Goal: Task Accomplishment & Management: Complete application form

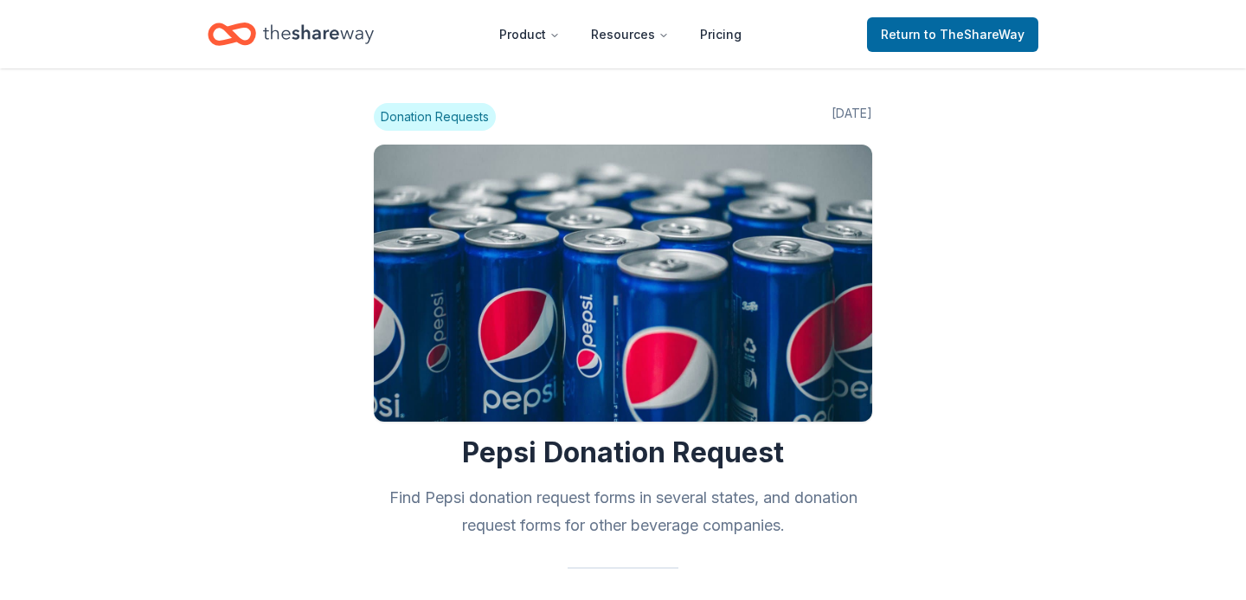
click at [350, 46] on icon "Home" at bounding box center [318, 33] width 111 height 35
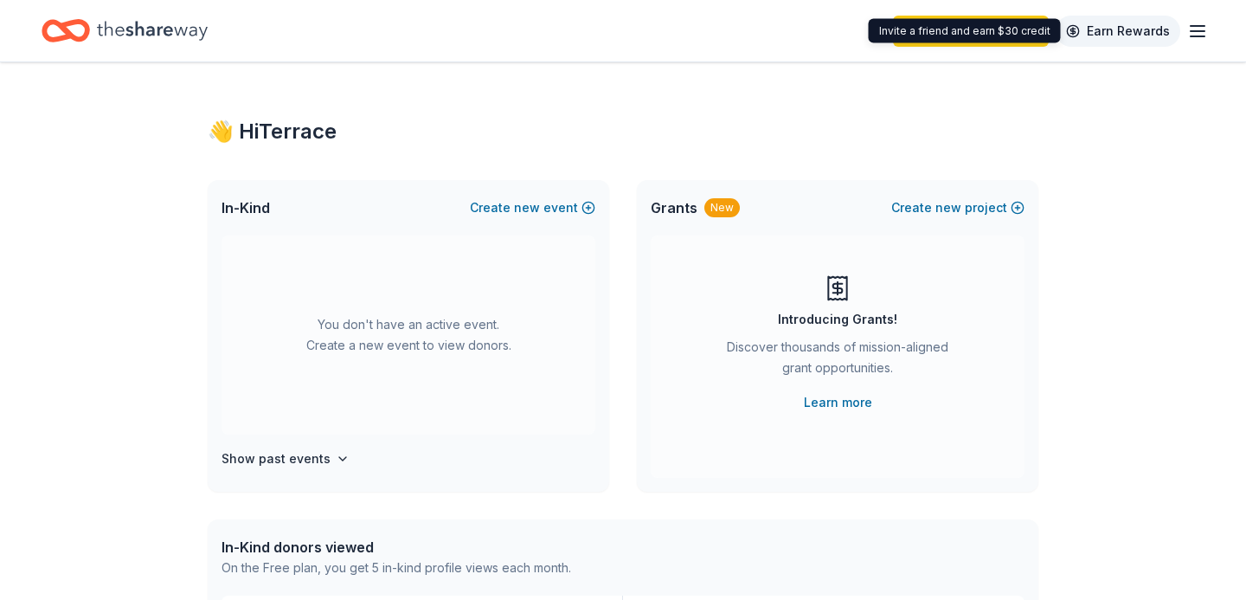
click at [1171, 29] on link "Earn Rewards" at bounding box center [1118, 31] width 125 height 31
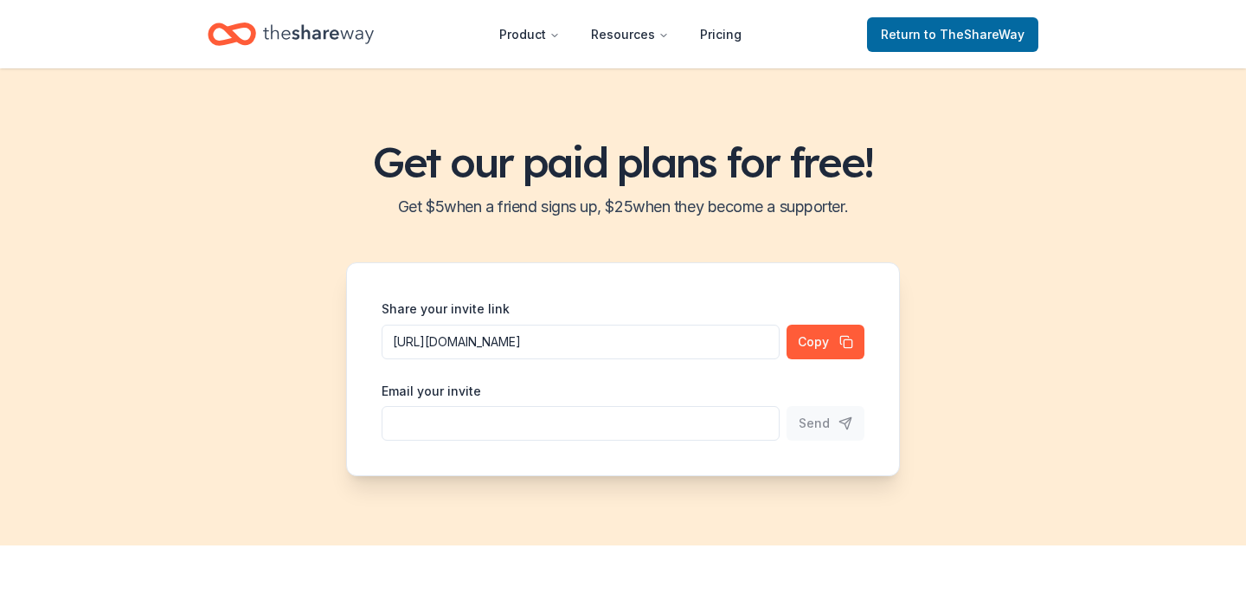
click at [333, 53] on div "Home" at bounding box center [291, 34] width 166 height 41
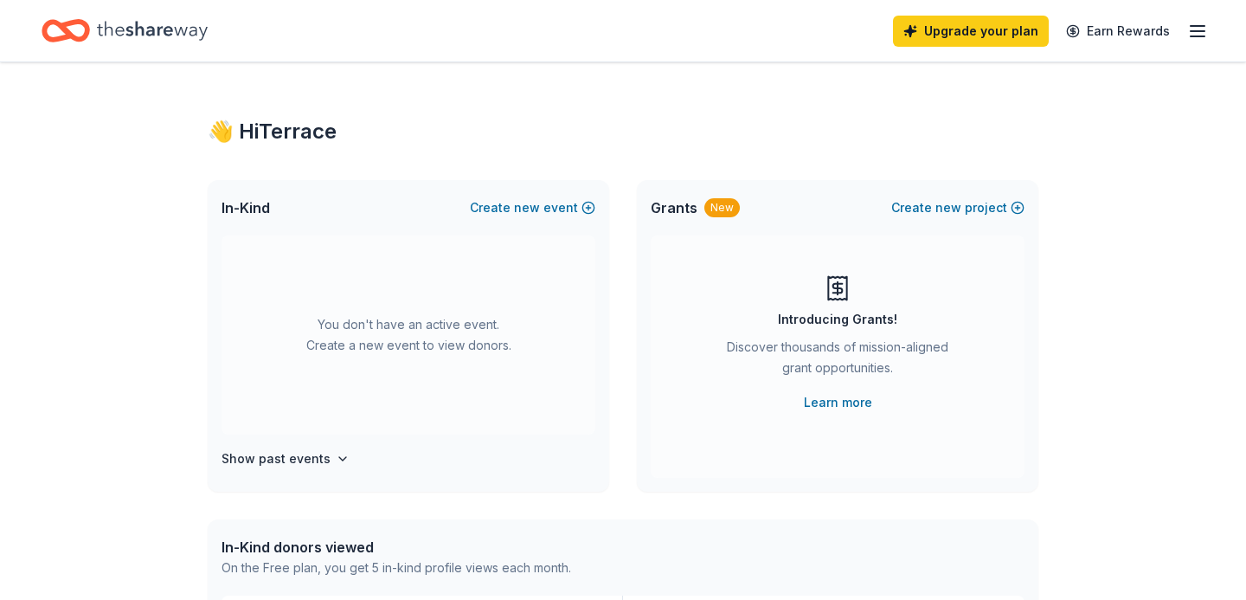
click at [1201, 31] on line "button" at bounding box center [1198, 31] width 14 height 0
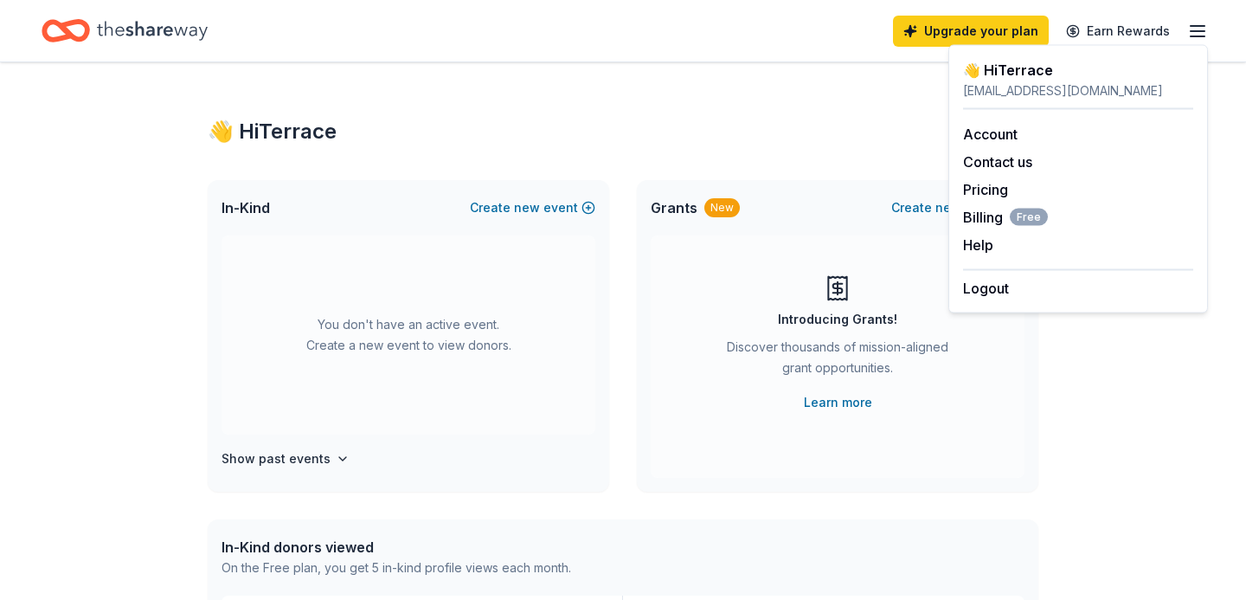
click at [884, 143] on div "👋 Hi Terrace" at bounding box center [623, 132] width 831 height 28
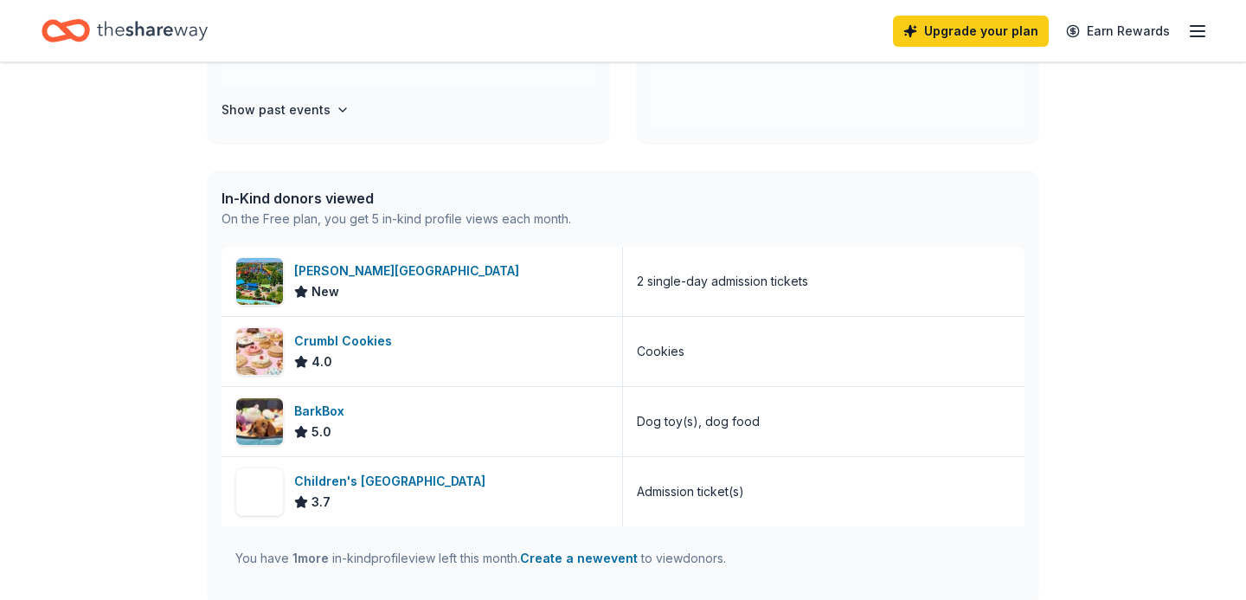
scroll to position [346, 0]
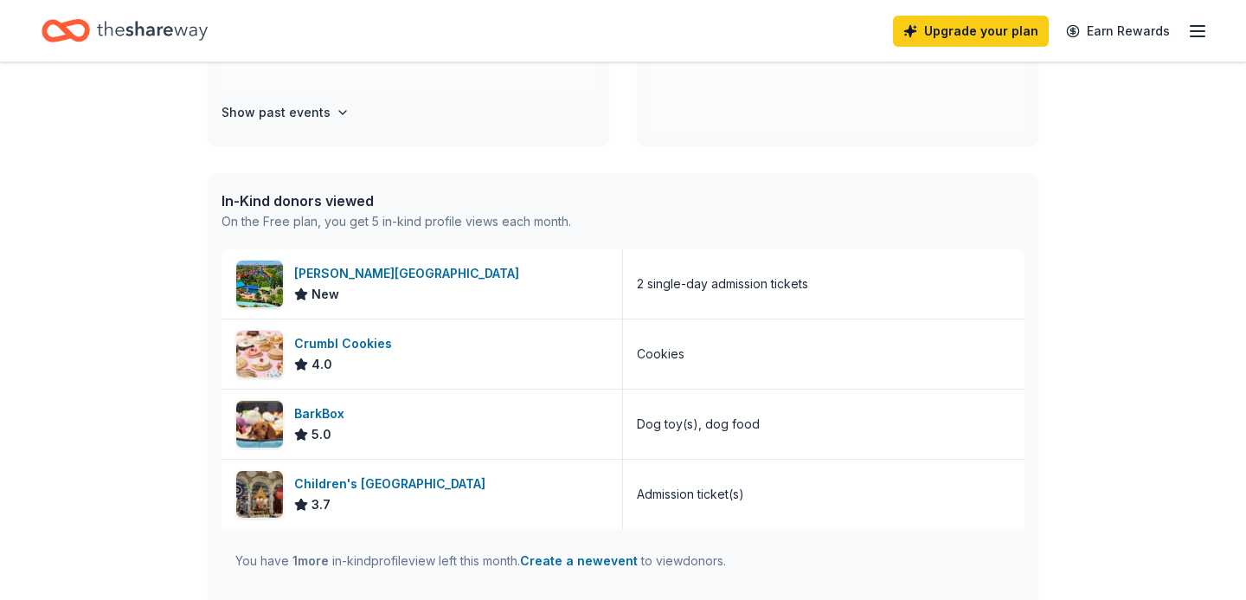
click at [171, 29] on icon "Home" at bounding box center [152, 30] width 111 height 19
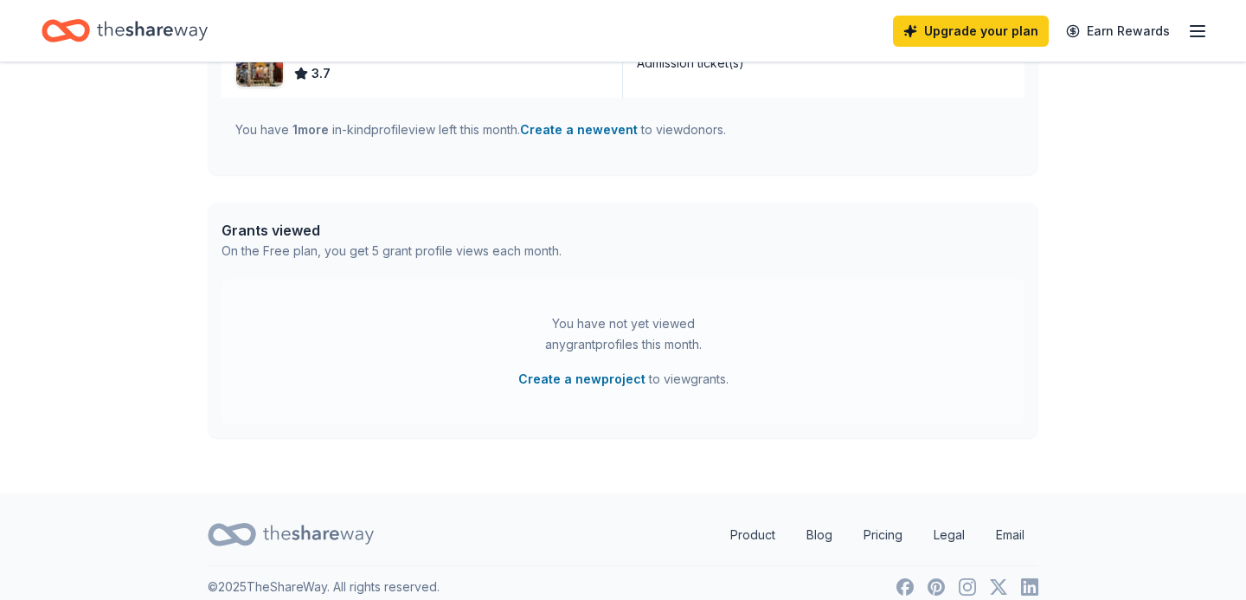
scroll to position [795, 0]
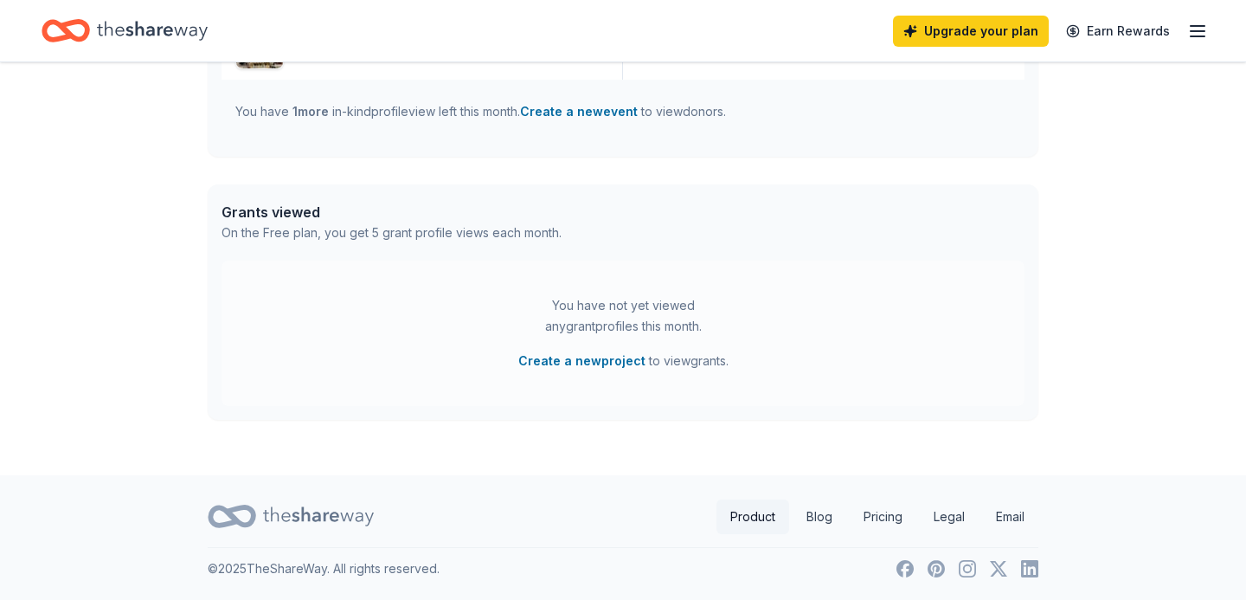
click at [771, 521] on link "Product" at bounding box center [753, 516] width 73 height 35
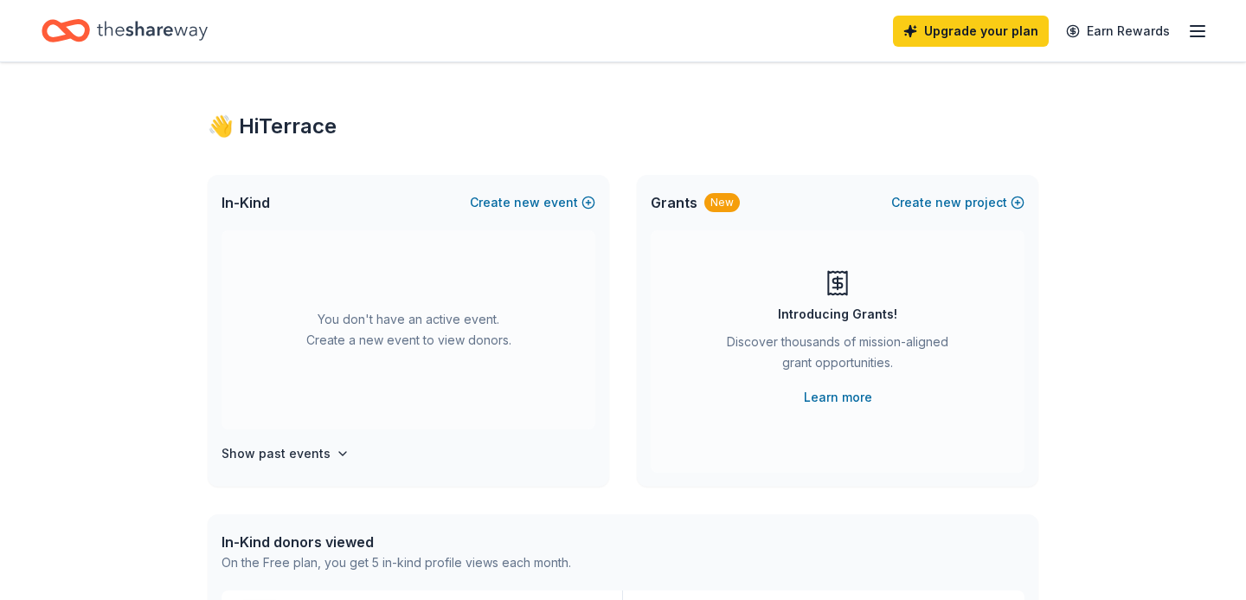
scroll to position [0, 0]
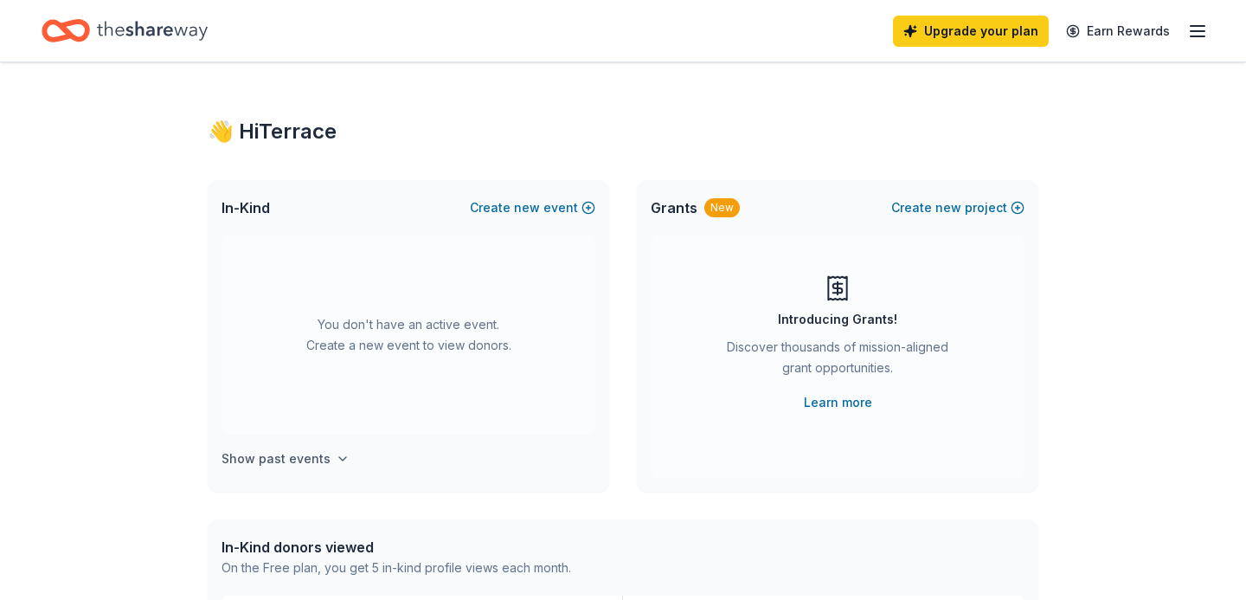
click at [336, 467] on button "Show past events" at bounding box center [286, 458] width 128 height 21
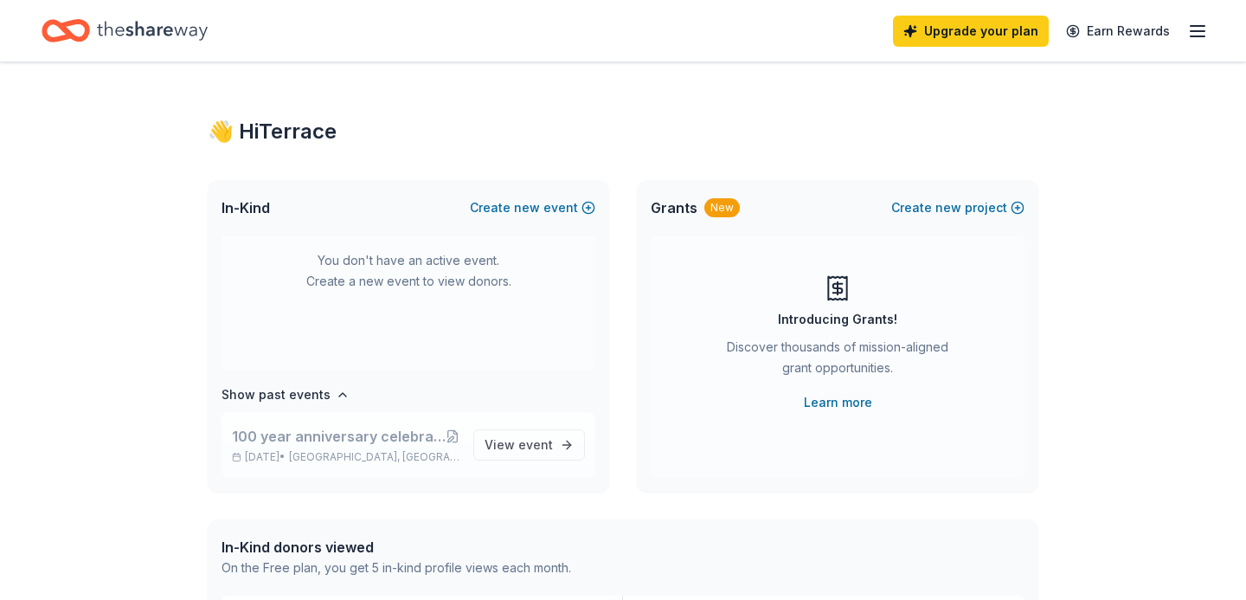
click at [362, 435] on span "100 year anniversary celebration for the [GEOGRAPHIC_DATA] where our field is l…" at bounding box center [339, 436] width 214 height 21
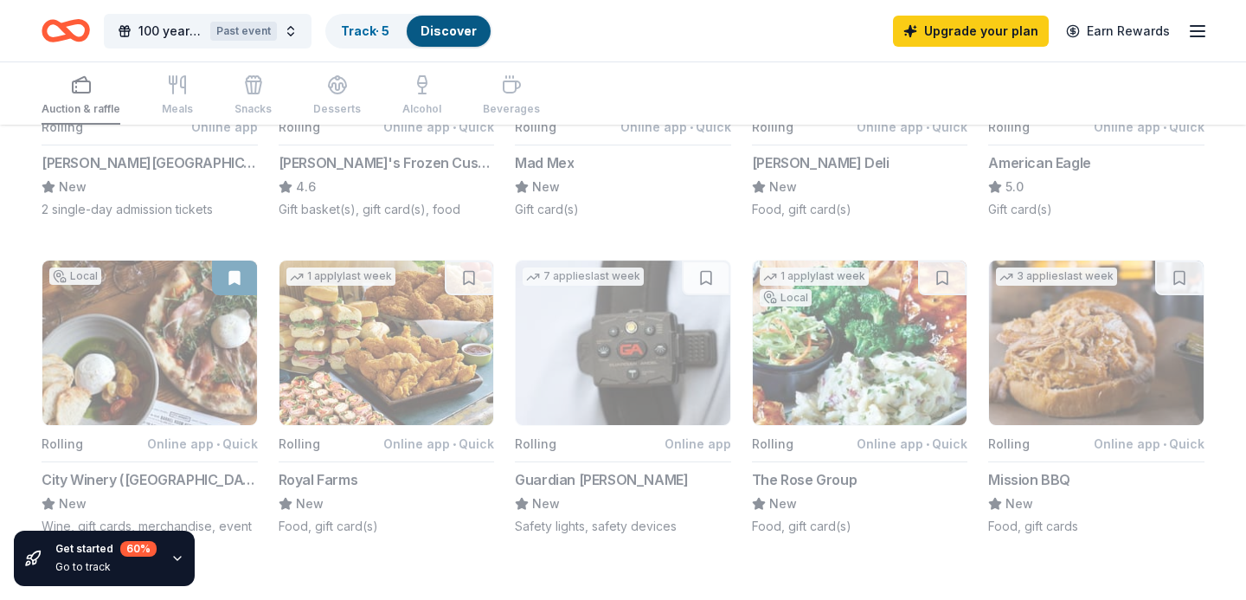
scroll to position [968, 0]
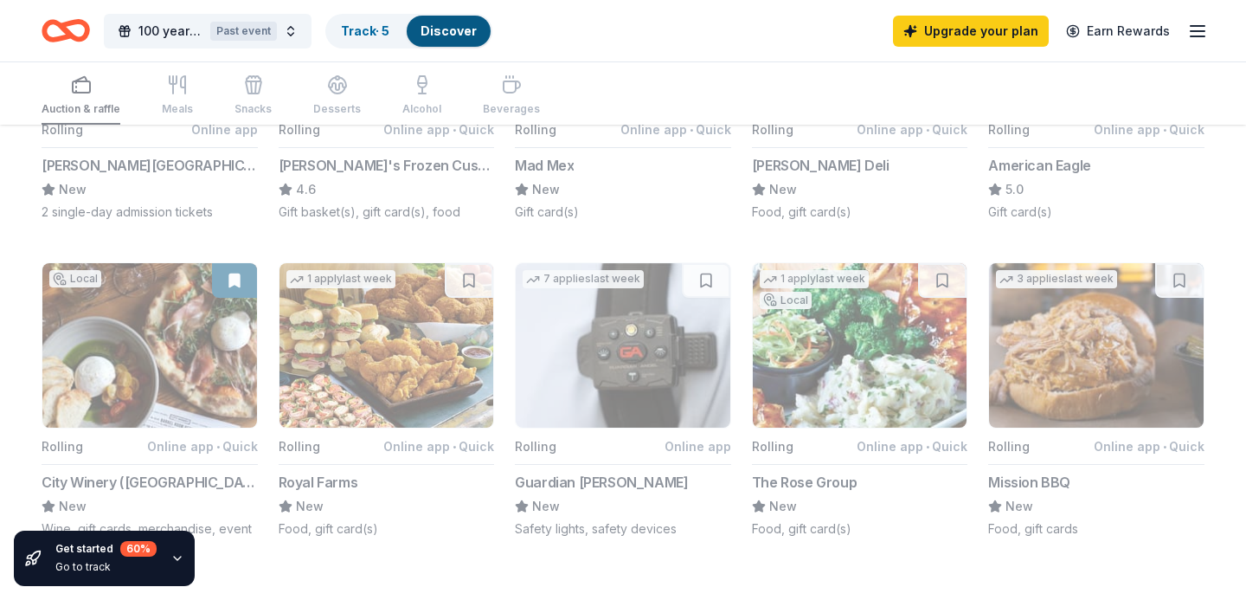
click at [497, 88] on div "Auction & raffle Meals Snacks Desserts Alcohol Beverages" at bounding box center [291, 96] width 498 height 57
click at [508, 98] on div "Auction & raffle Meals Snacks Desserts Alcohol Beverages" at bounding box center [291, 96] width 498 height 57
click at [533, 109] on div "Auction & raffle Meals Snacks Desserts Alcohol Beverages" at bounding box center [623, 93] width 1163 height 64
click at [486, 88] on div "Auction & raffle Meals Snacks Desserts Alcohol Beverages" at bounding box center [291, 96] width 498 height 57
click at [284, 29] on button "100 year anniversary celebration for the [GEOGRAPHIC_DATA] where our field is l…" at bounding box center [208, 31] width 208 height 35
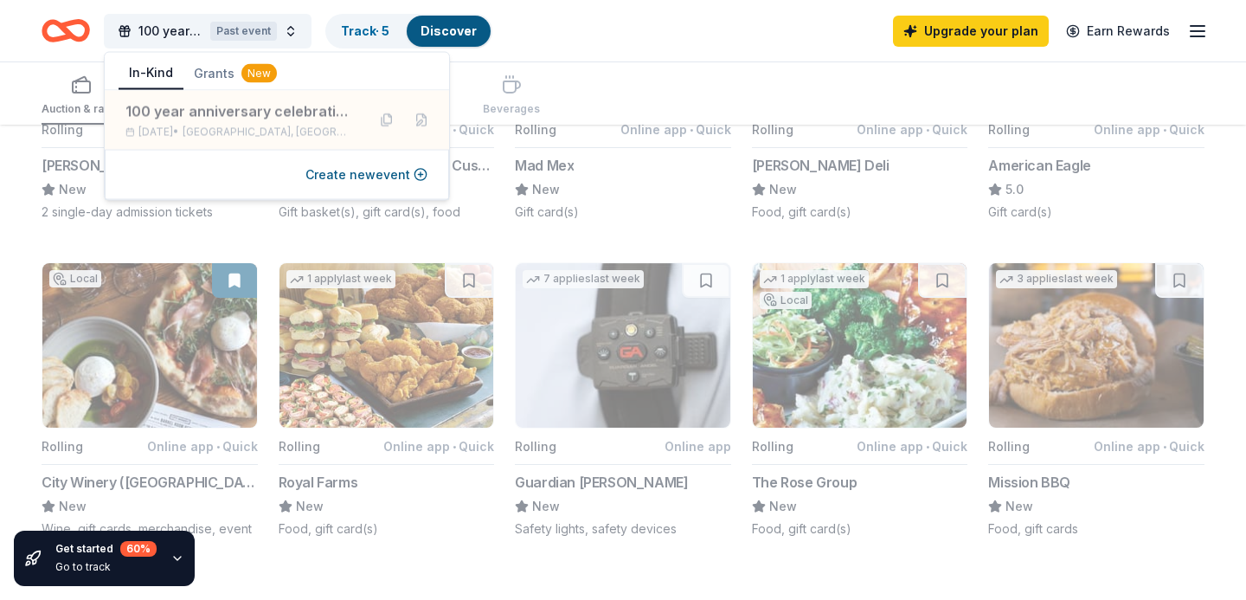
click at [564, 50] on div "100 year anniversary celebration for the [GEOGRAPHIC_DATA] where our field is l…" at bounding box center [623, 30] width 1163 height 41
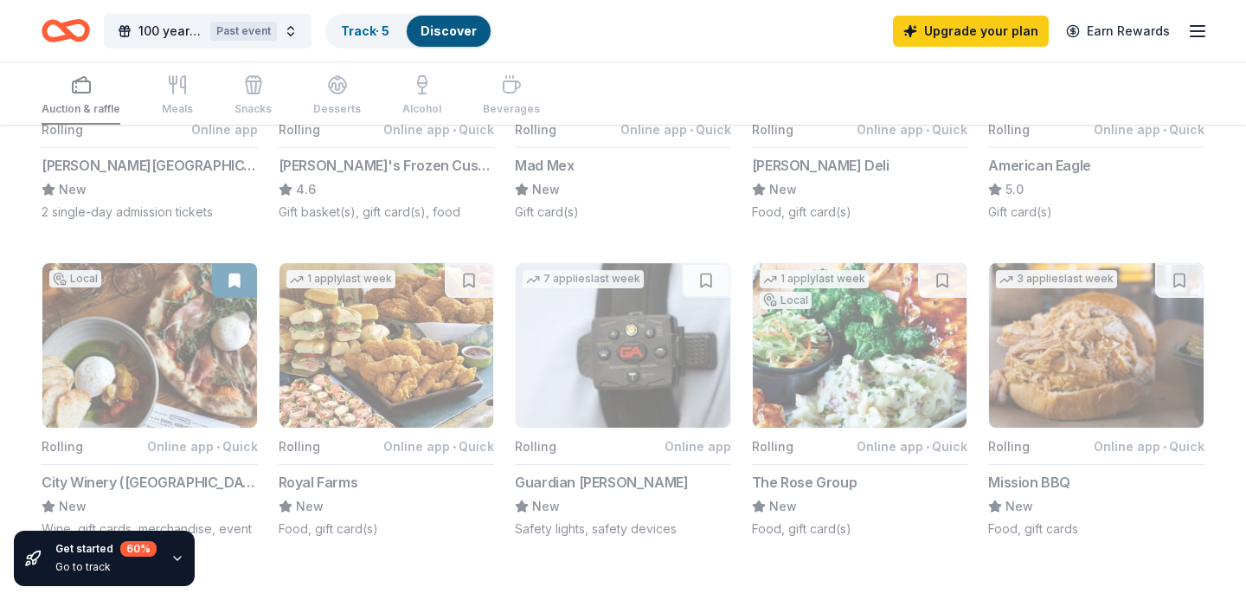
click at [496, 83] on div "Auction & raffle Meals Snacks Desserts Alcohol Beverages" at bounding box center [291, 96] width 498 height 57
click at [372, 29] on link "Track · 5" at bounding box center [365, 30] width 48 height 15
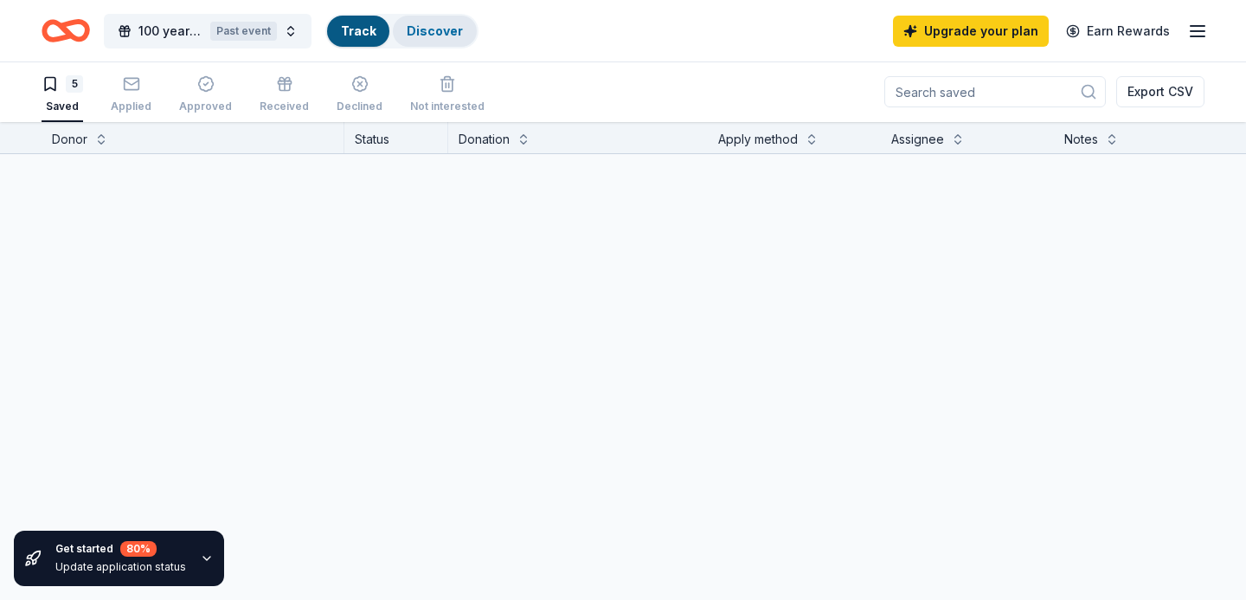
scroll to position [1, 0]
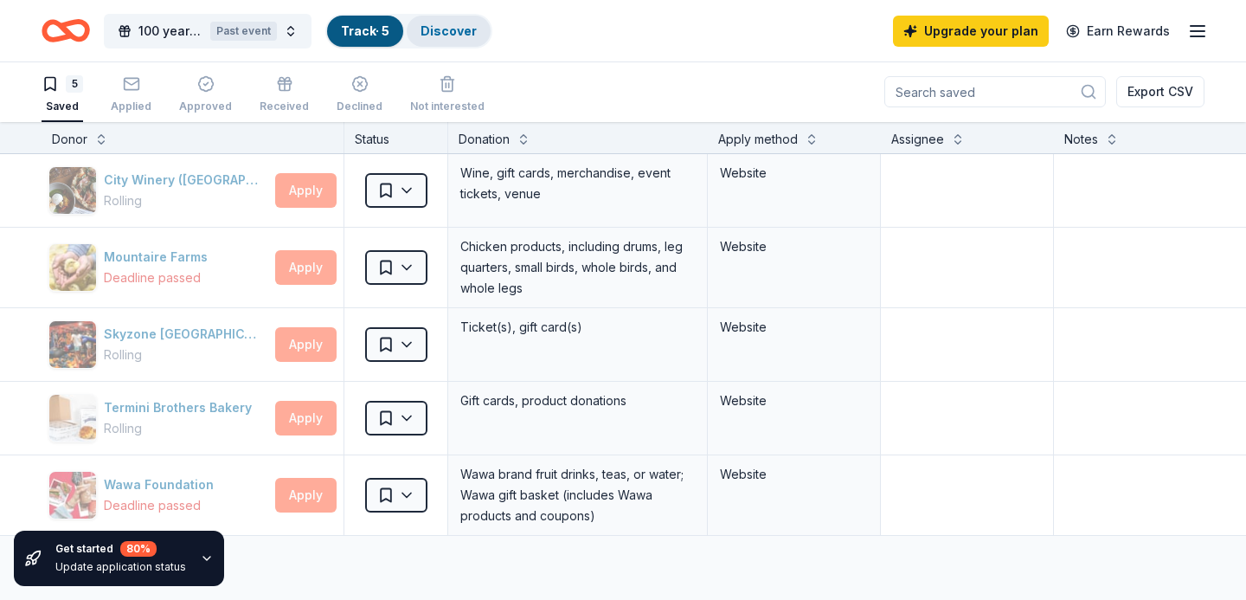
click at [469, 30] on link "Discover" at bounding box center [449, 30] width 56 height 15
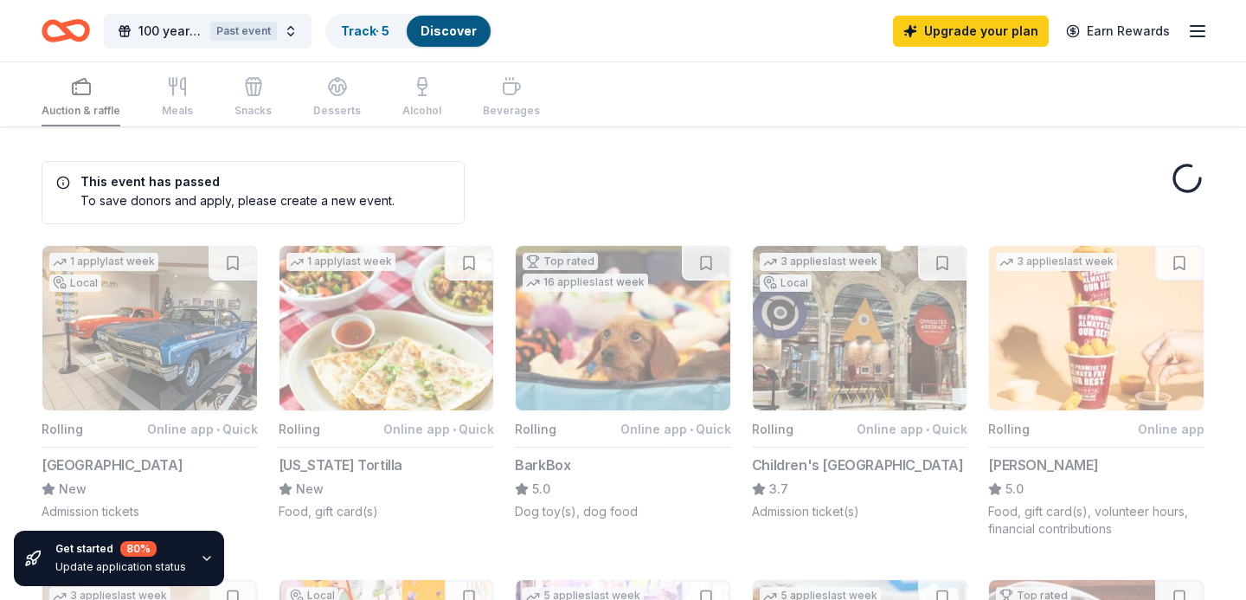
click at [502, 93] on div "Auction & raffle Meals Snacks Desserts Alcohol Beverages" at bounding box center [291, 97] width 498 height 57
click at [1204, 26] on line "button" at bounding box center [1198, 26] width 14 height 0
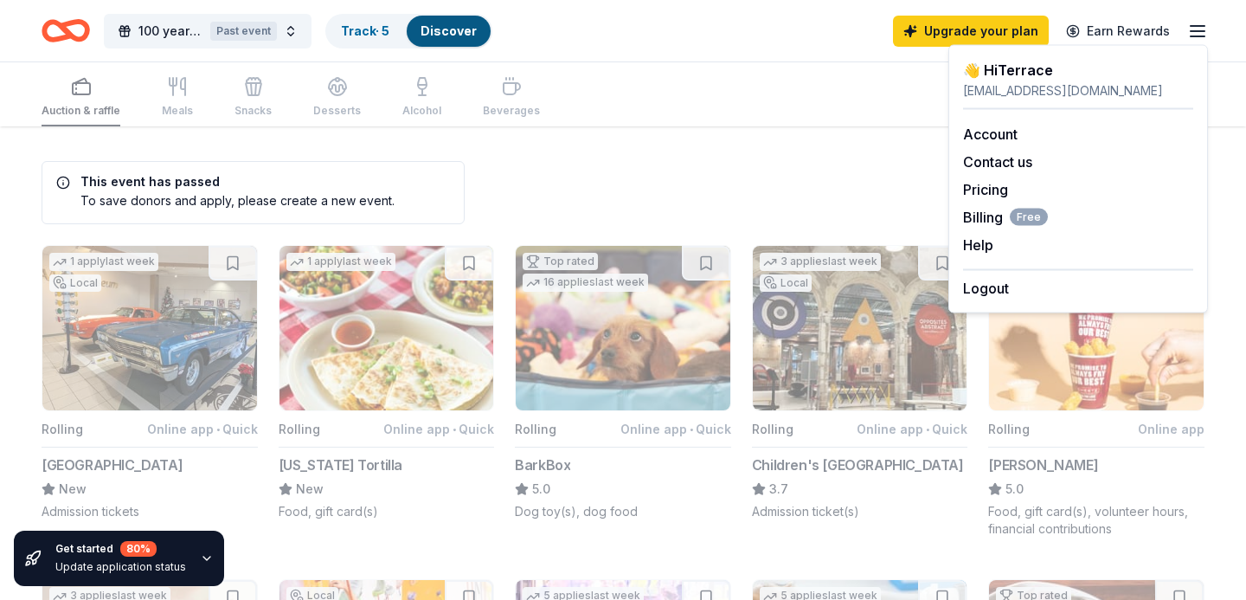
click at [730, 101] on div "Auction & raffle Meals Snacks Desserts Alcohol Beverages" at bounding box center [623, 94] width 1163 height 64
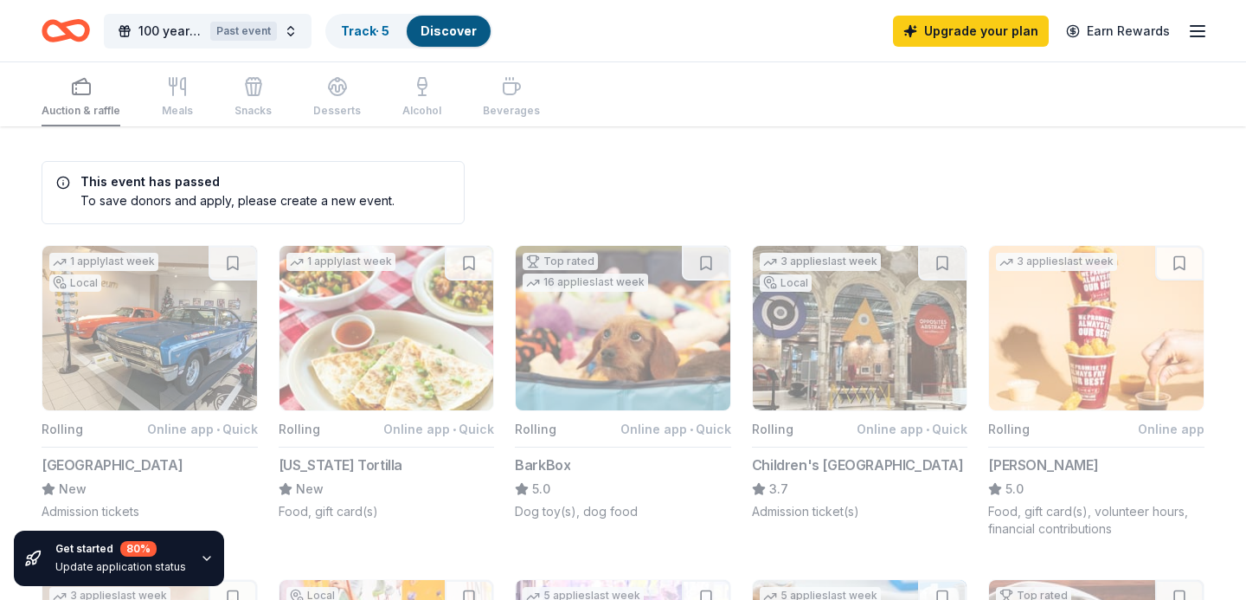
click at [498, 80] on div "Auction & raffle Meals Snacks Desserts Alcohol Beverages" at bounding box center [291, 97] width 498 height 57
click at [295, 29] on button "100 year anniversary celebration for the [GEOGRAPHIC_DATA] where our field is l…" at bounding box center [208, 31] width 208 height 35
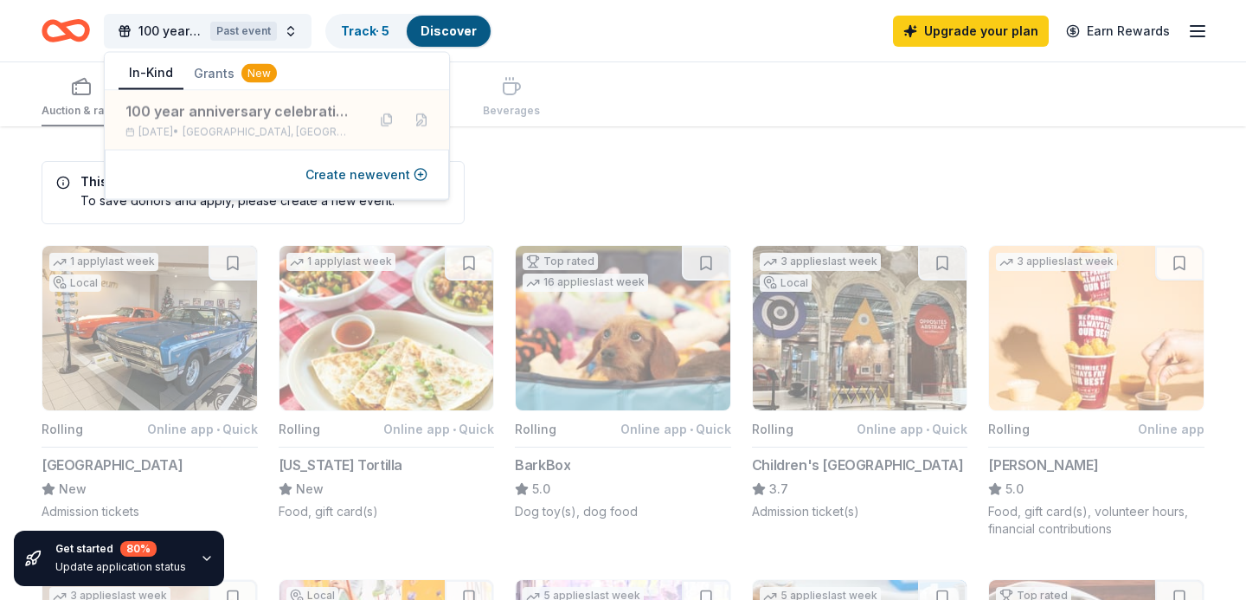
click at [267, 174] on div "Create new event" at bounding box center [277, 175] width 344 height 50
click at [344, 186] on div "Create new event" at bounding box center [277, 175] width 344 height 50
click at [357, 172] on button "Create new event" at bounding box center [366, 174] width 122 height 21
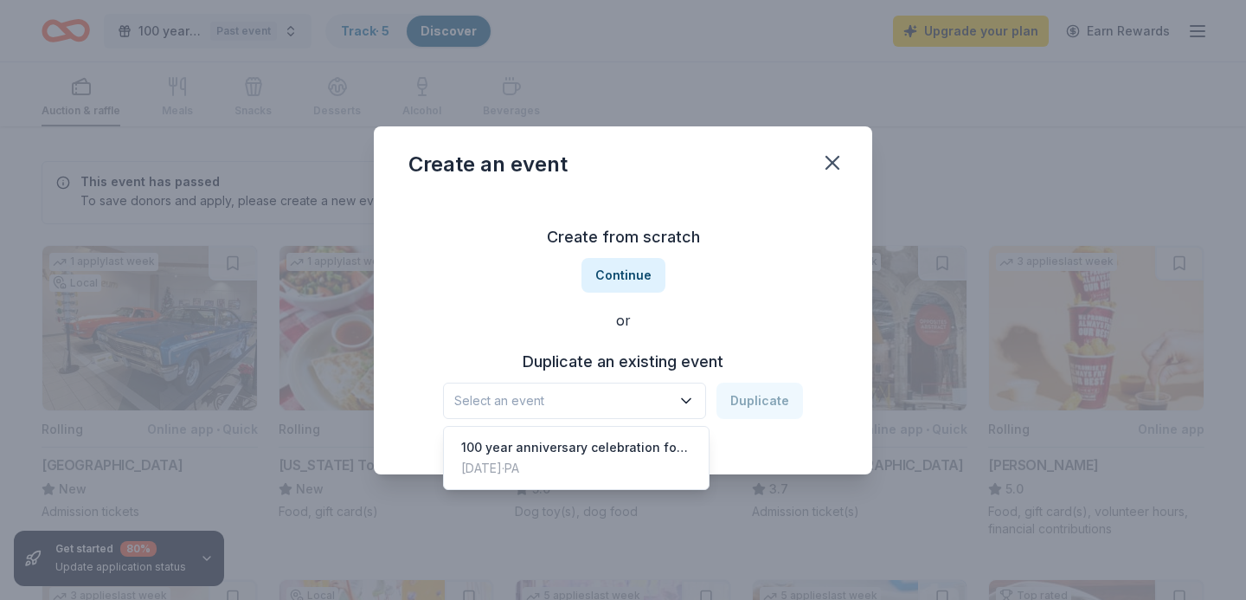
click at [652, 402] on span "Select an event" at bounding box center [562, 400] width 216 height 21
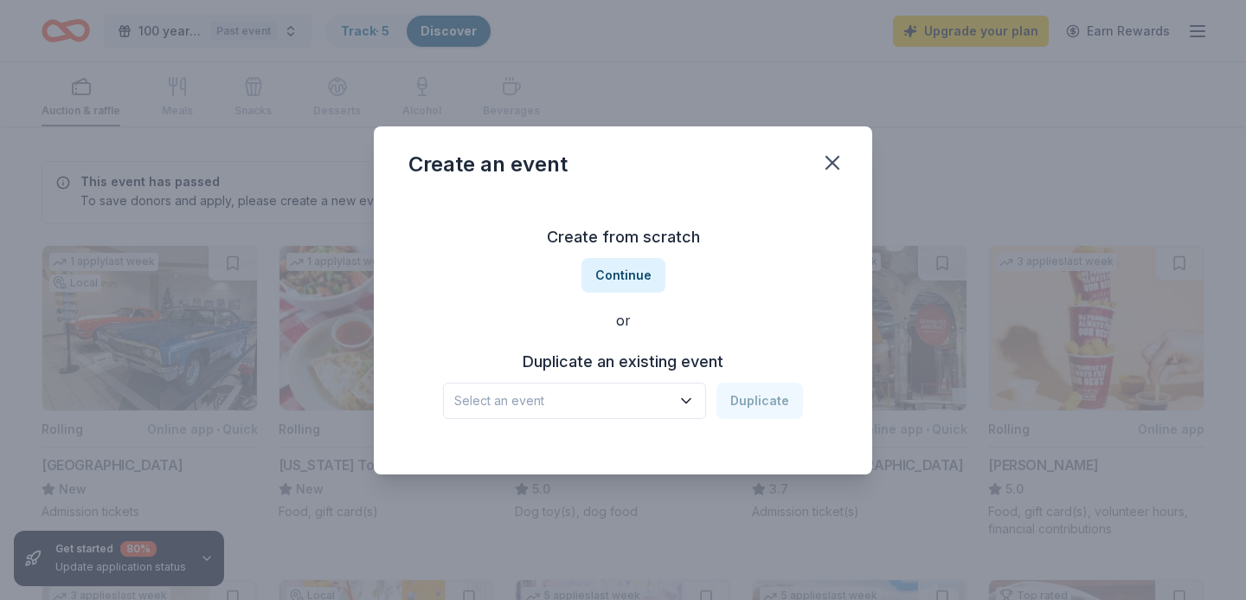
click at [652, 402] on span "Select an event" at bounding box center [562, 400] width 216 height 21
click at [646, 277] on button "Continue" at bounding box center [624, 275] width 84 height 35
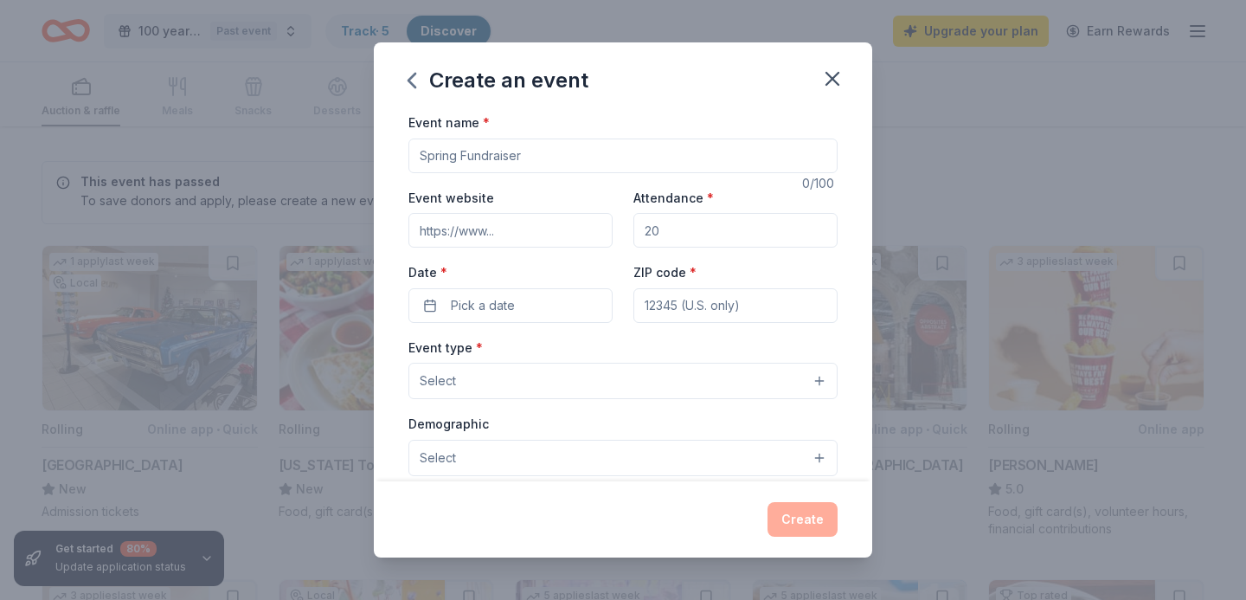
click at [561, 151] on input "Event name *" at bounding box center [622, 155] width 429 height 35
type input "f"
type input "fundraising"
type input "100"
click at [439, 303] on button "Pick a date" at bounding box center [510, 305] width 204 height 35
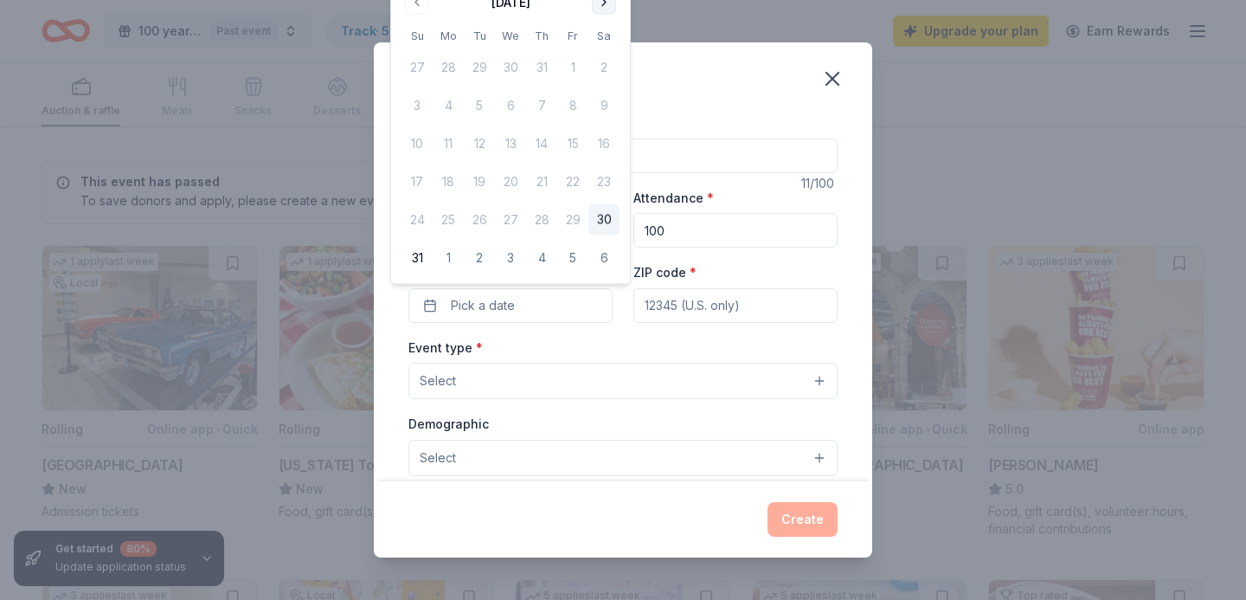
click at [603, 8] on button "Go to next month" at bounding box center [604, 2] width 24 height 24
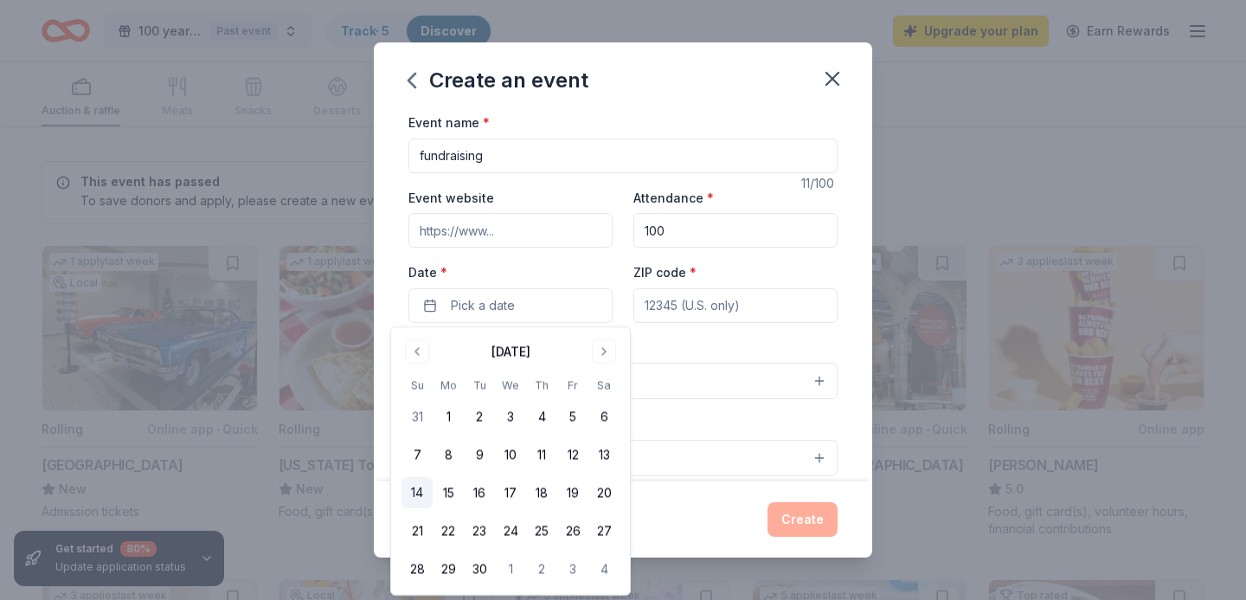
click at [422, 490] on button "14" at bounding box center [417, 492] width 31 height 31
click at [744, 312] on input "ZIP code *" at bounding box center [735, 305] width 204 height 35
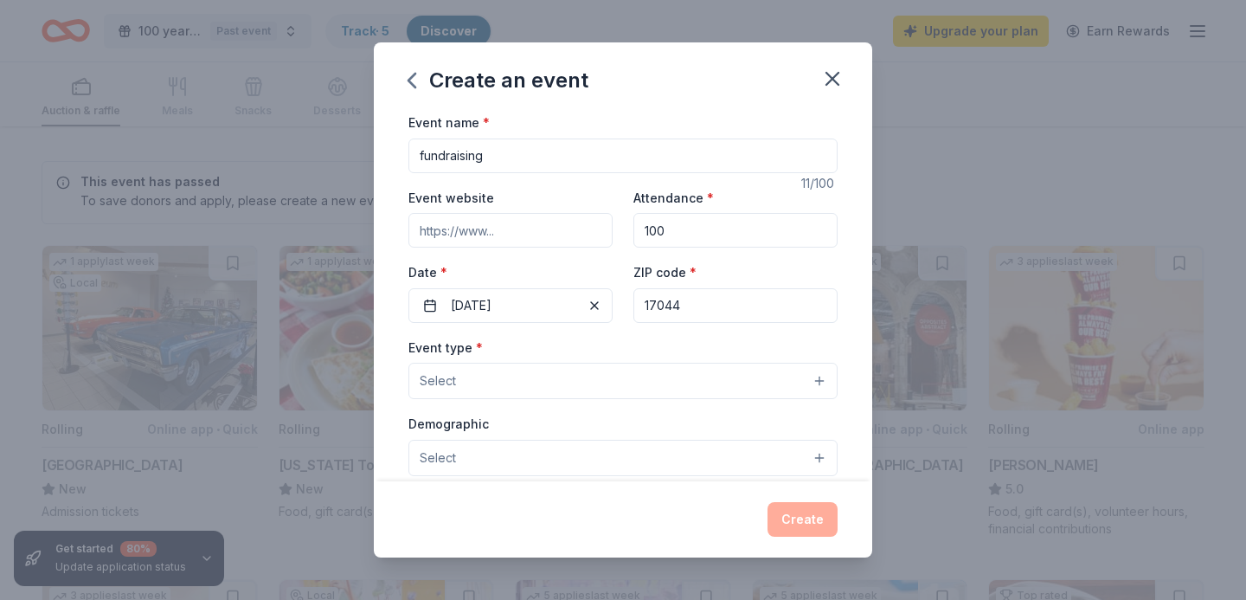
type input "17044"
click at [727, 360] on div "Event type * Select" at bounding box center [622, 368] width 429 height 63
click at [727, 364] on button "Select" at bounding box center [622, 381] width 429 height 36
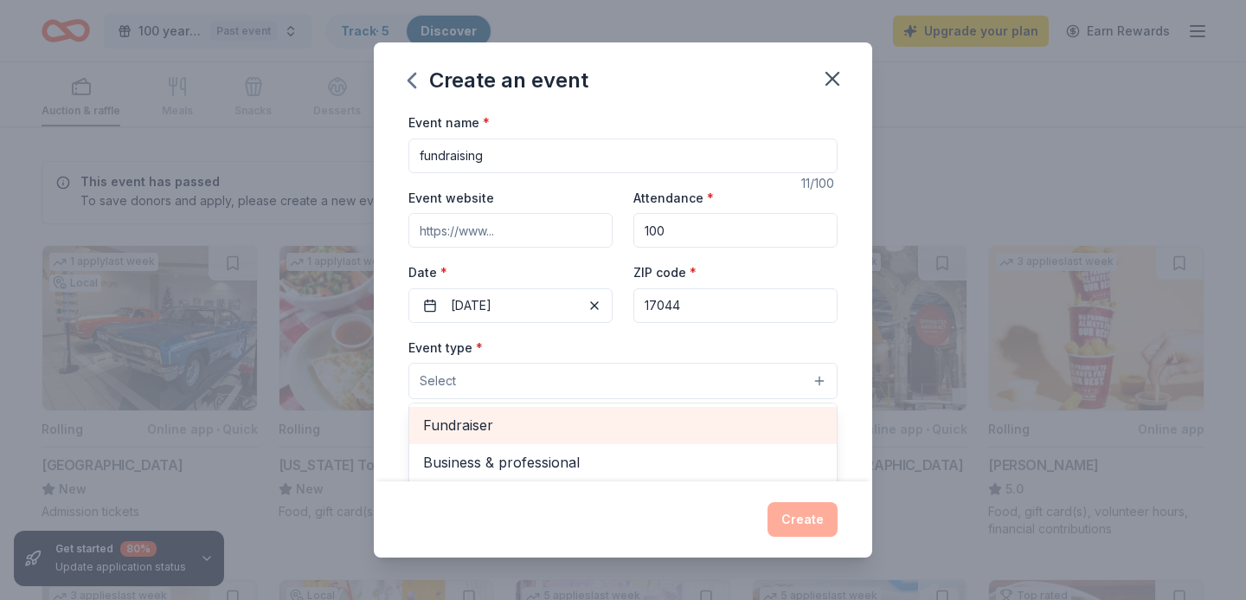
click at [719, 406] on div "Fundraiser Business & professional Food & drink Health & wellness Hobbies Music…" at bounding box center [622, 506] width 429 height 208
click at [702, 425] on span "Fundraiser" at bounding box center [623, 425] width 400 height 23
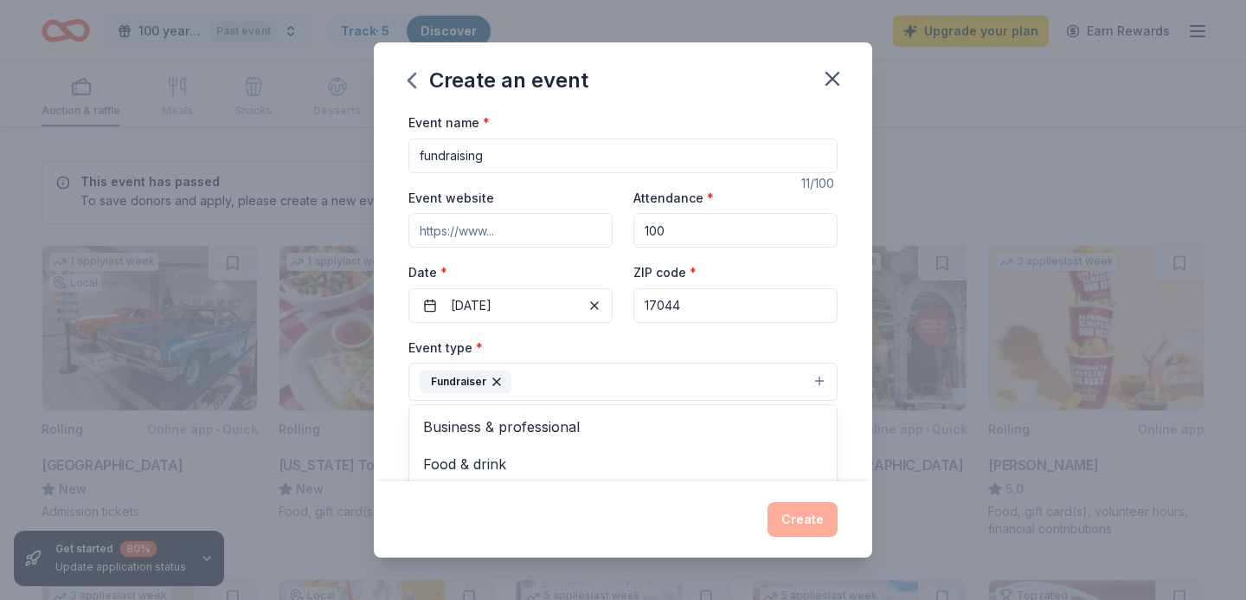
click at [854, 342] on div "Event name * fundraising 11 /100 Event website Attendance * 100 Date * [DATE] Z…" at bounding box center [623, 297] width 498 height 370
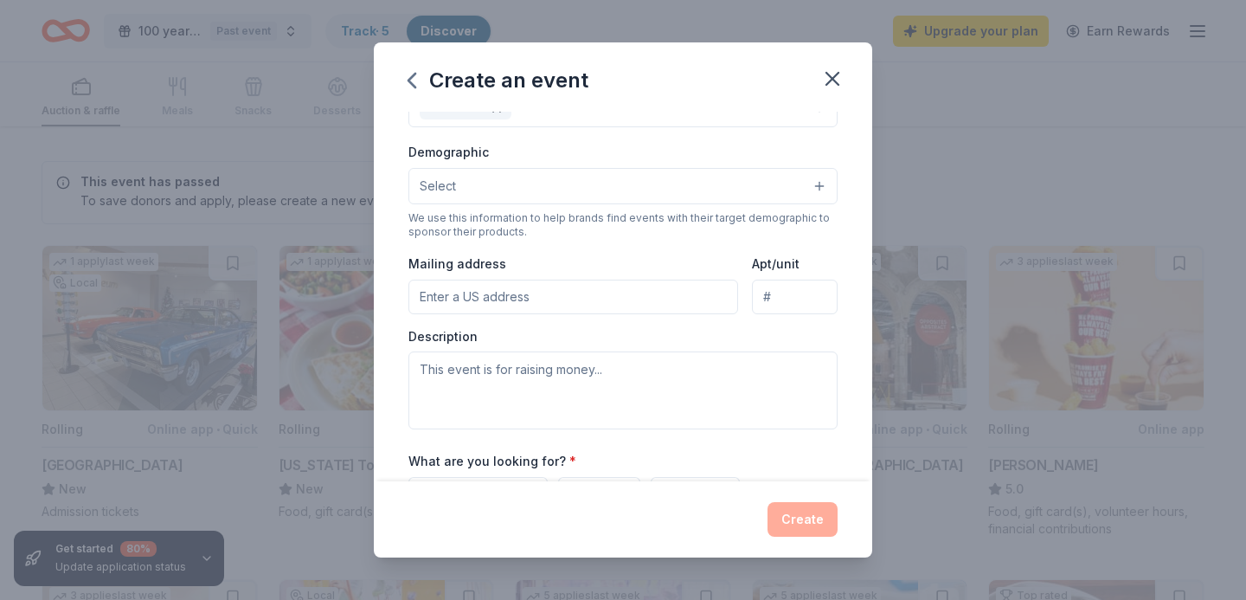
click at [610, 181] on button "Select" at bounding box center [622, 186] width 429 height 36
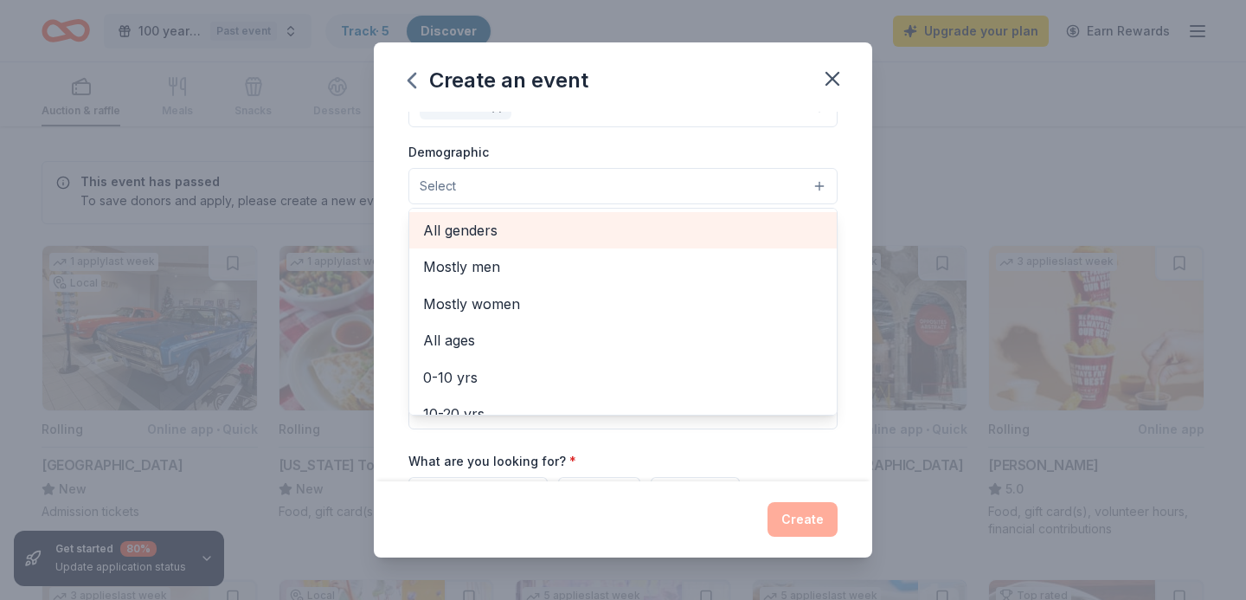
click at [604, 237] on span "All genders" at bounding box center [623, 230] width 400 height 23
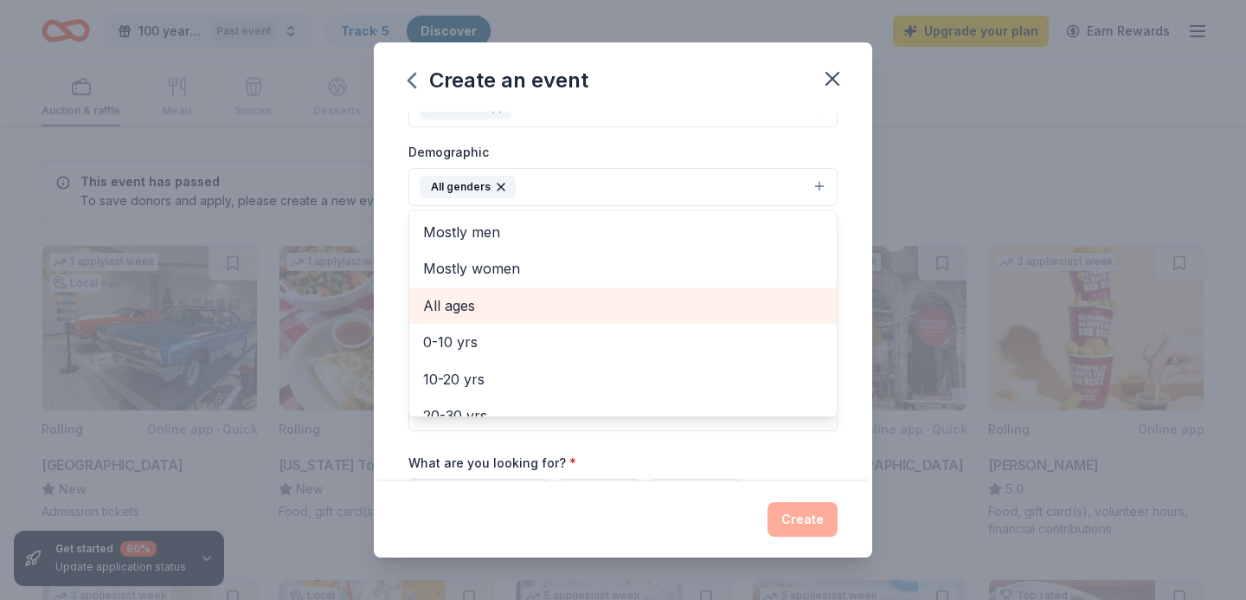
click at [506, 308] on span "All ages" at bounding box center [623, 305] width 400 height 23
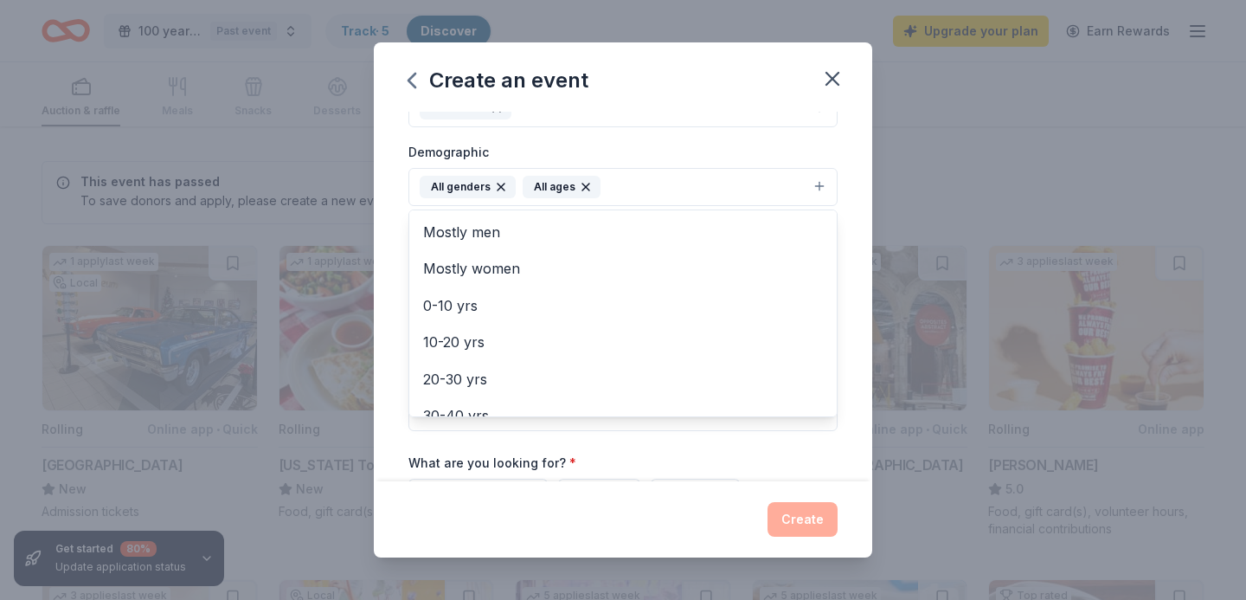
click at [392, 309] on div "Event name * fundraising 11 /100 Event website Attendance * 100 Date * [DATE] Z…" at bounding box center [623, 297] width 498 height 370
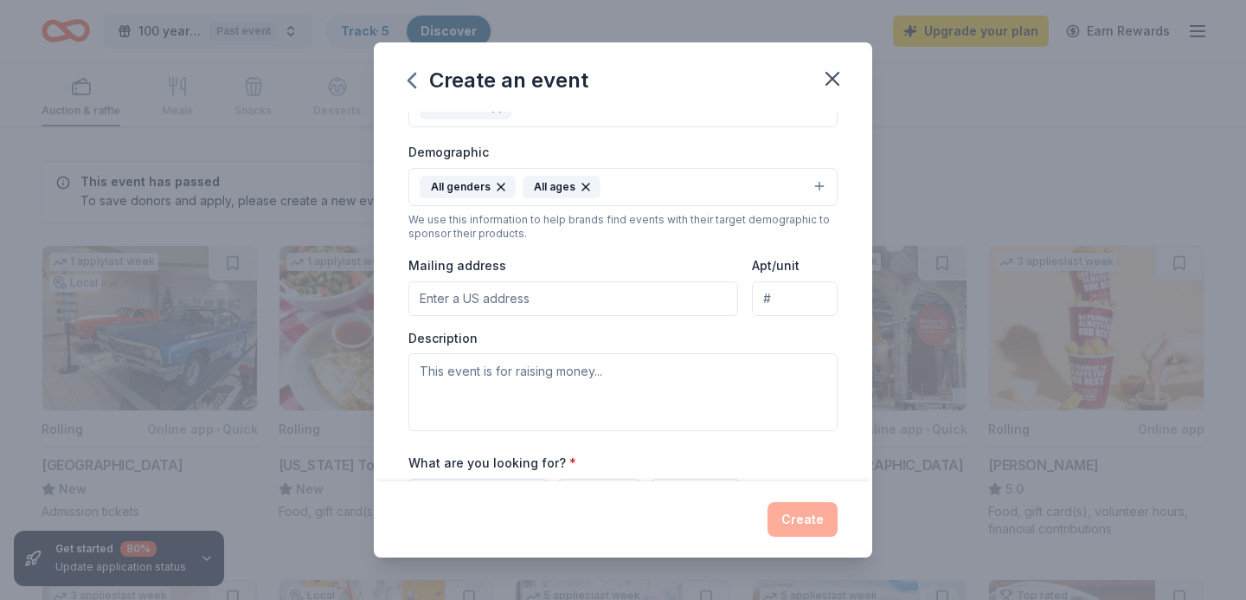
click at [467, 297] on input "Mailing address" at bounding box center [573, 298] width 330 height 35
type input "[STREET_ADDRESS][PERSON_NAME]"
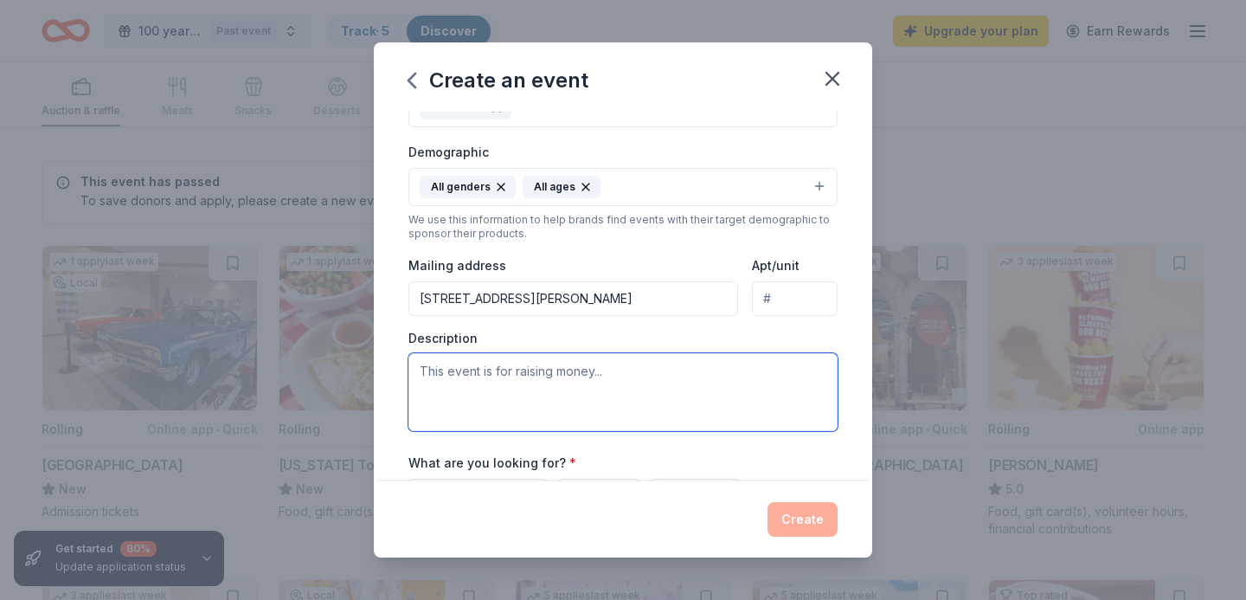
click at [488, 367] on textarea at bounding box center [622, 392] width 429 height 78
type textarea "raising money for our football and cheer org"
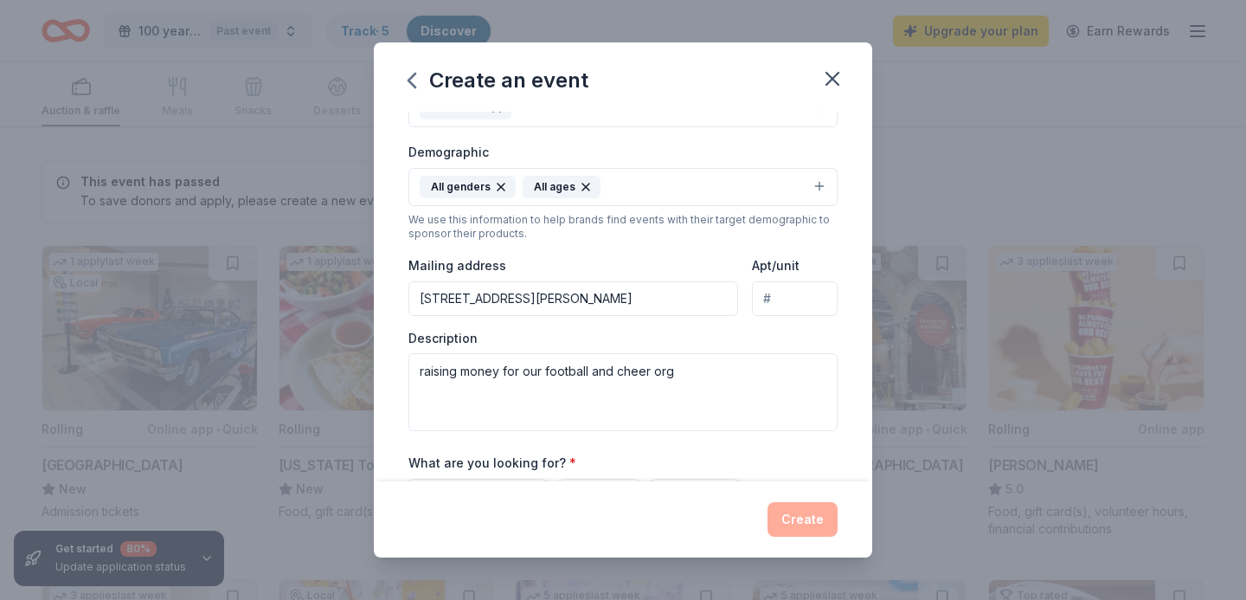
scroll to position [302, 0]
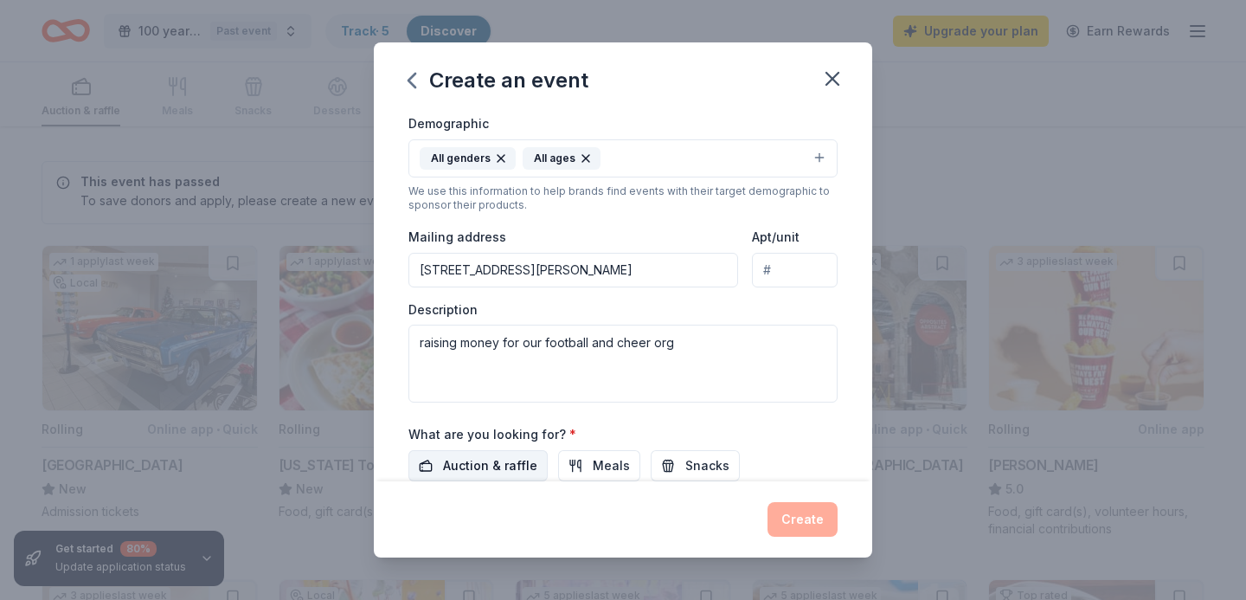
click at [512, 461] on span "Auction & raffle" at bounding box center [490, 465] width 94 height 21
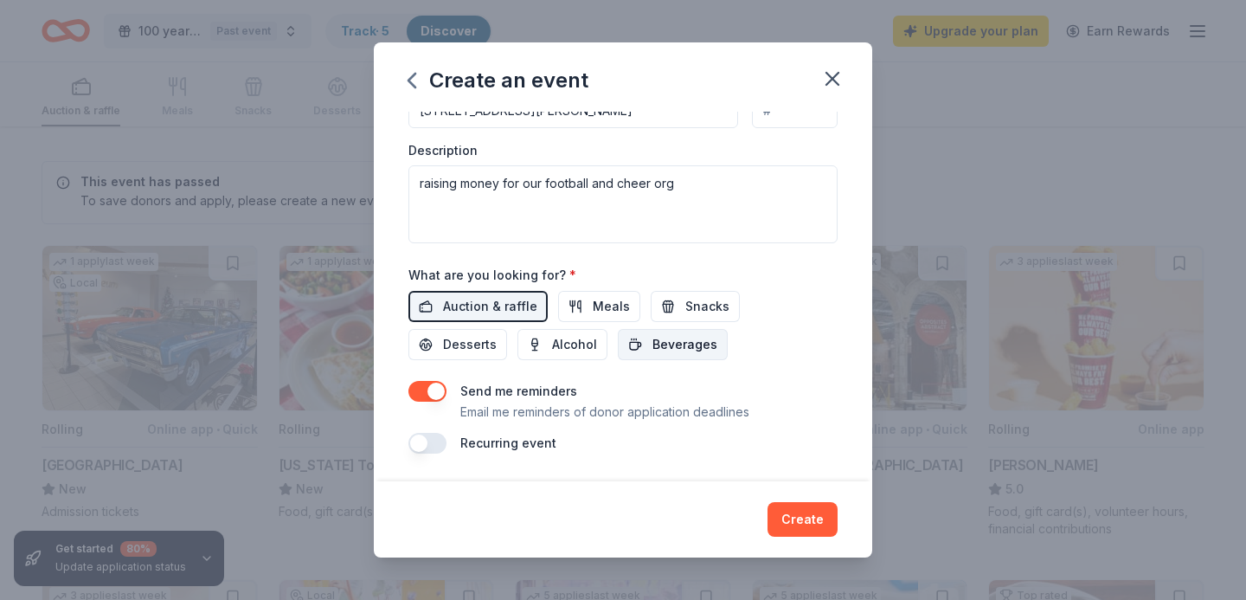
click at [618, 345] on button "Beverages" at bounding box center [673, 344] width 110 height 31
click at [434, 393] on button "button" at bounding box center [427, 391] width 38 height 21
type button "on"
click at [819, 518] on button "Create" at bounding box center [803, 519] width 70 height 35
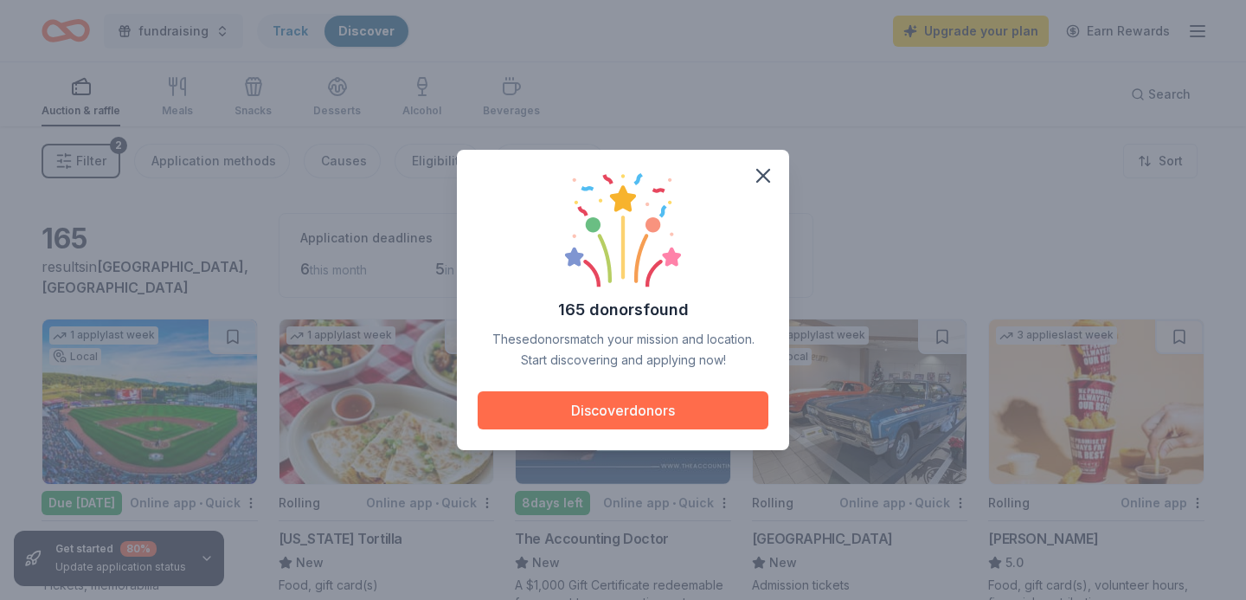
click at [685, 420] on button "Discover donors" at bounding box center [623, 410] width 291 height 38
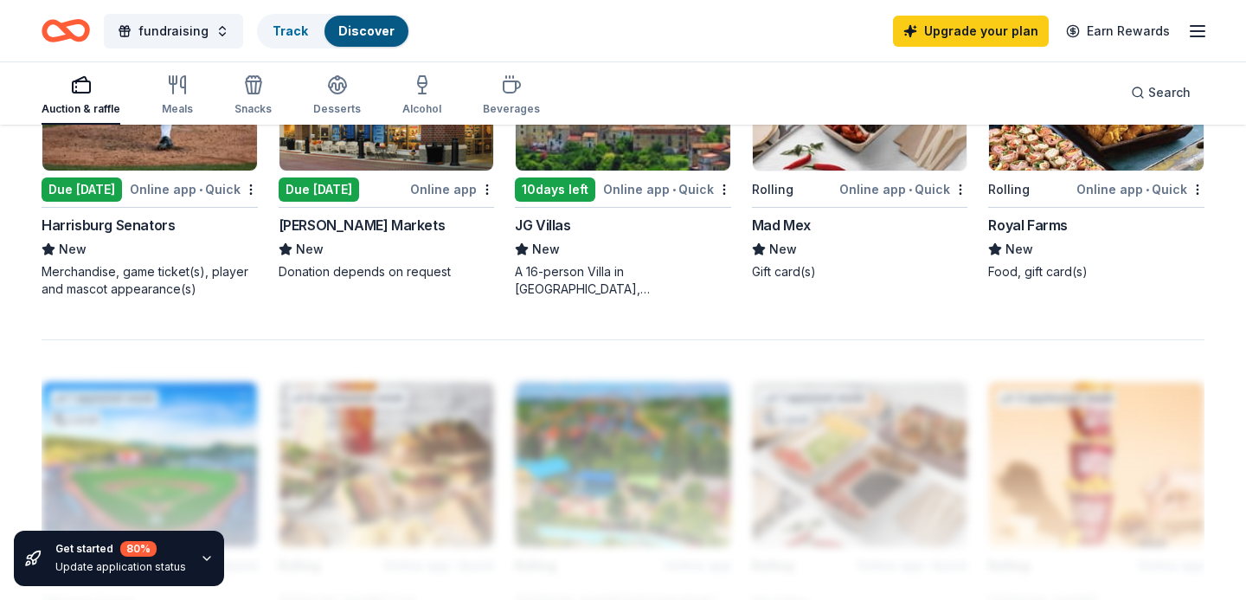
scroll to position [1281, 0]
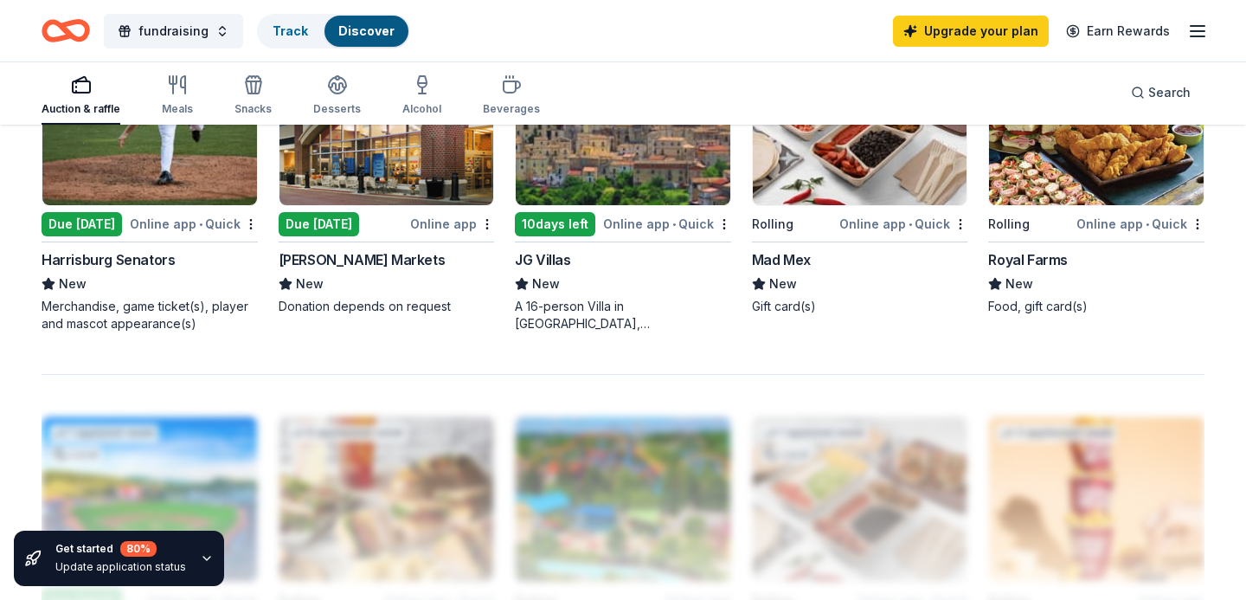
click at [464, 327] on div "Due [DATE] Online app [PERSON_NAME] Markets New Donation depends on request" at bounding box center [387, 186] width 216 height 293
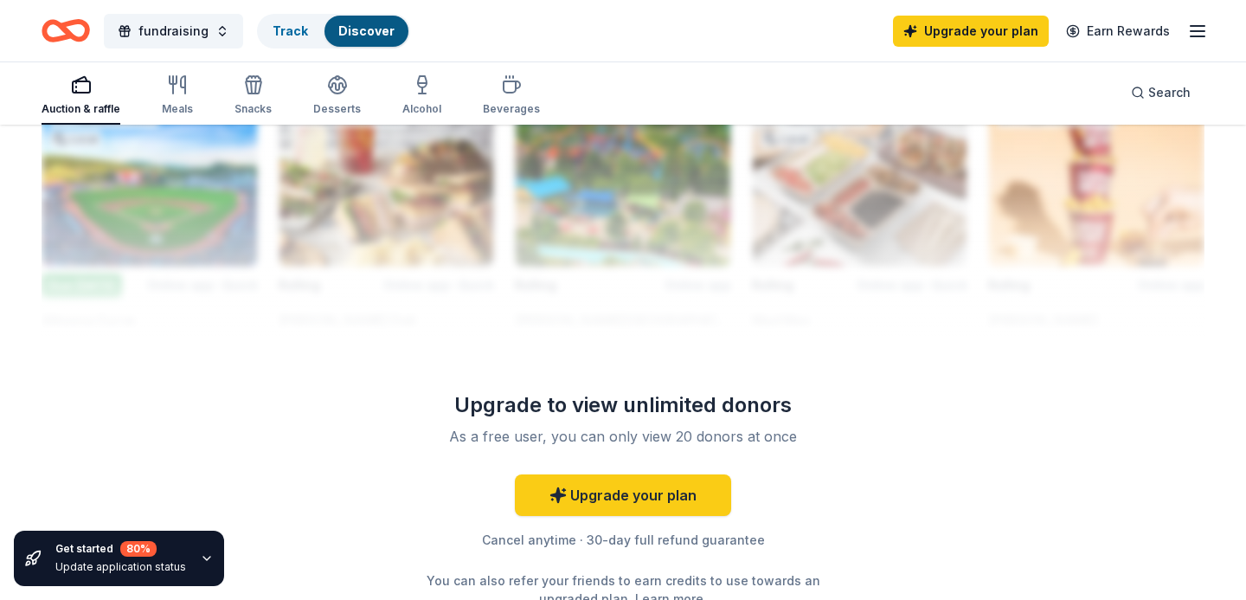
scroll to position [1627, 0]
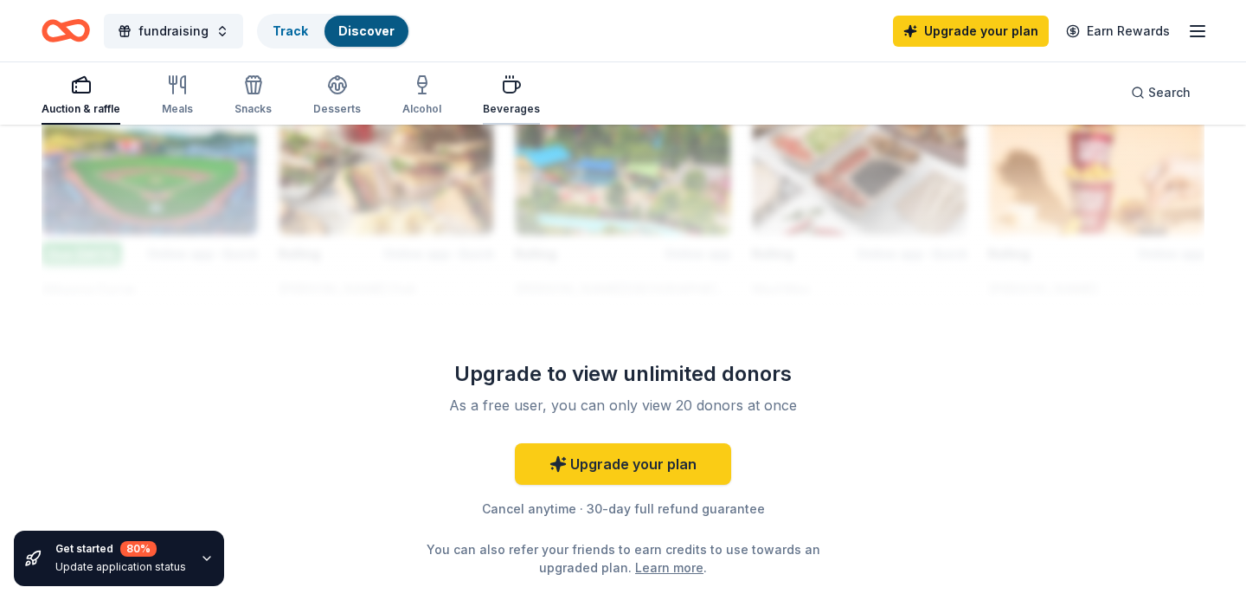
click at [491, 102] on div "Beverages" at bounding box center [511, 109] width 57 height 14
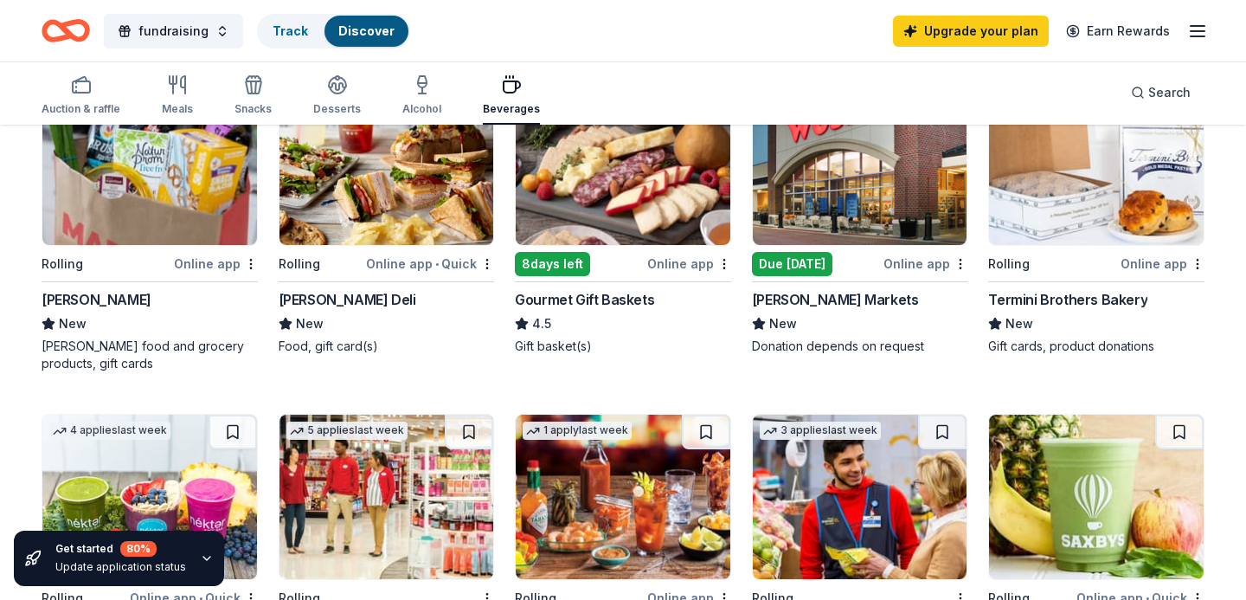
scroll to position [242, 0]
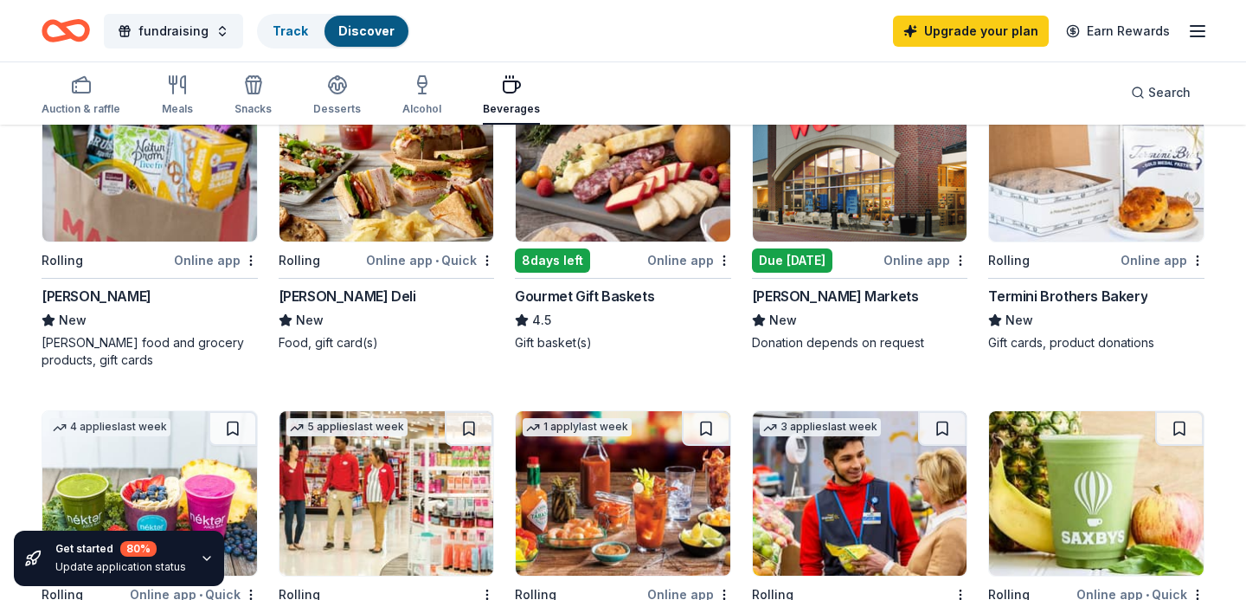
click at [755, 78] on div "Auction & raffle Meals Snacks Desserts Alcohol Beverages Search" at bounding box center [623, 93] width 1163 height 64
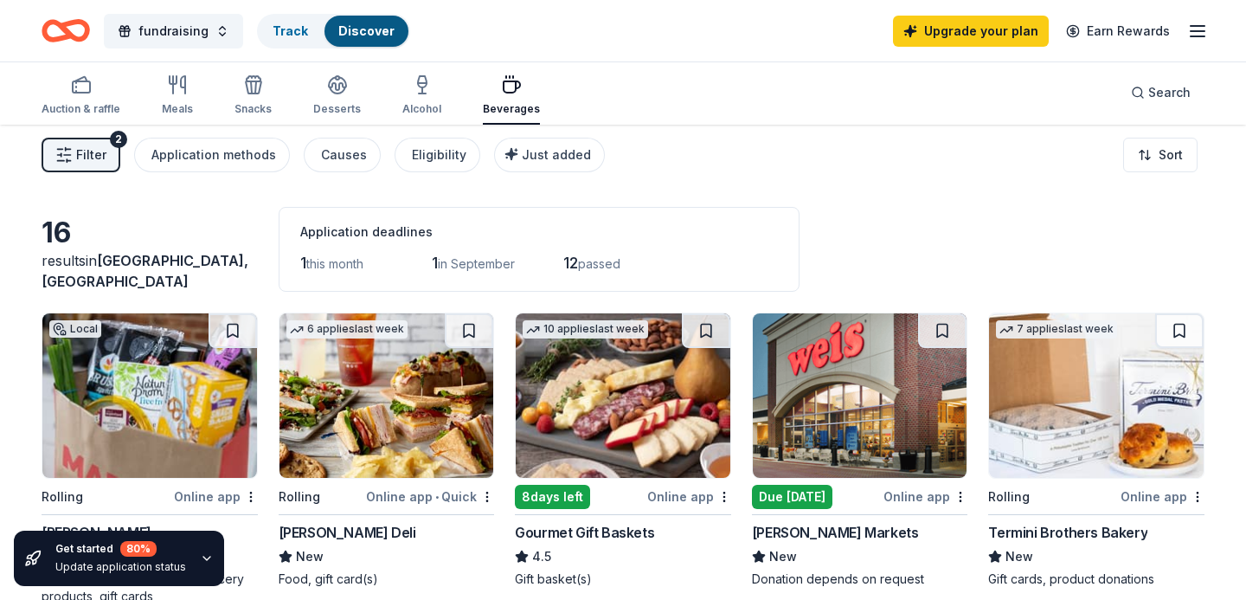
scroll to position [0, 0]
